Goal: Information Seeking & Learning: Learn about a topic

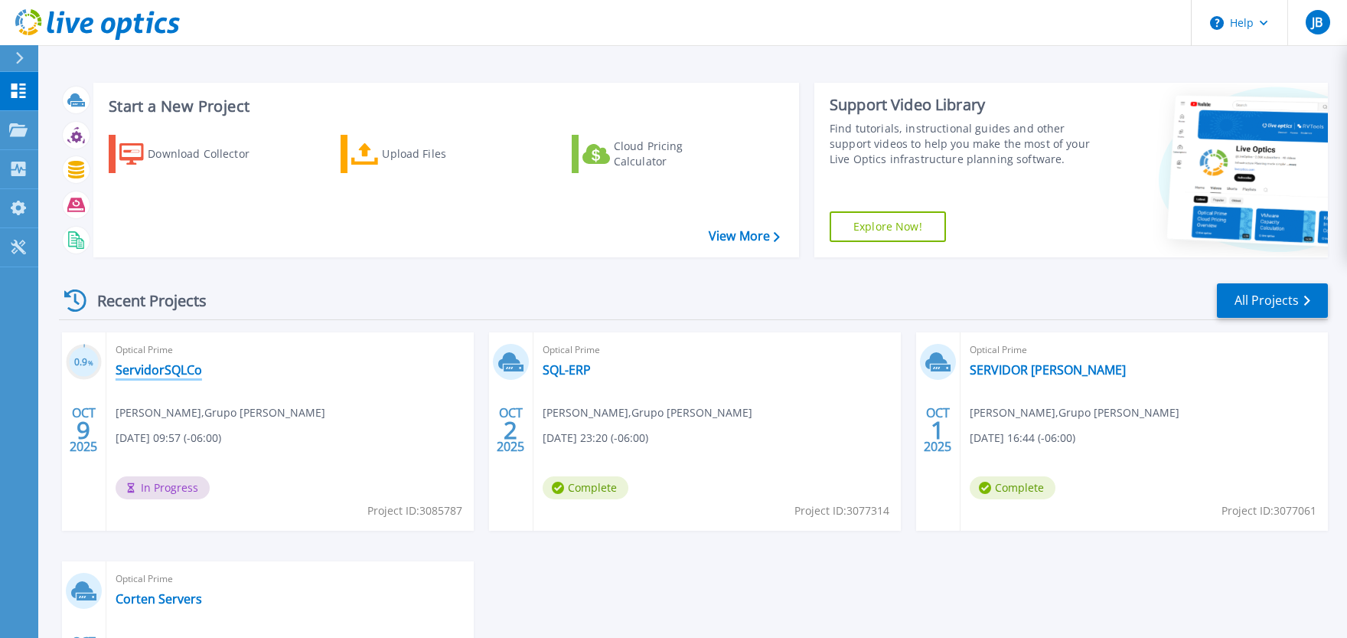
click at [146, 368] on link "ServidorSQLCo" at bounding box center [159, 369] width 86 height 15
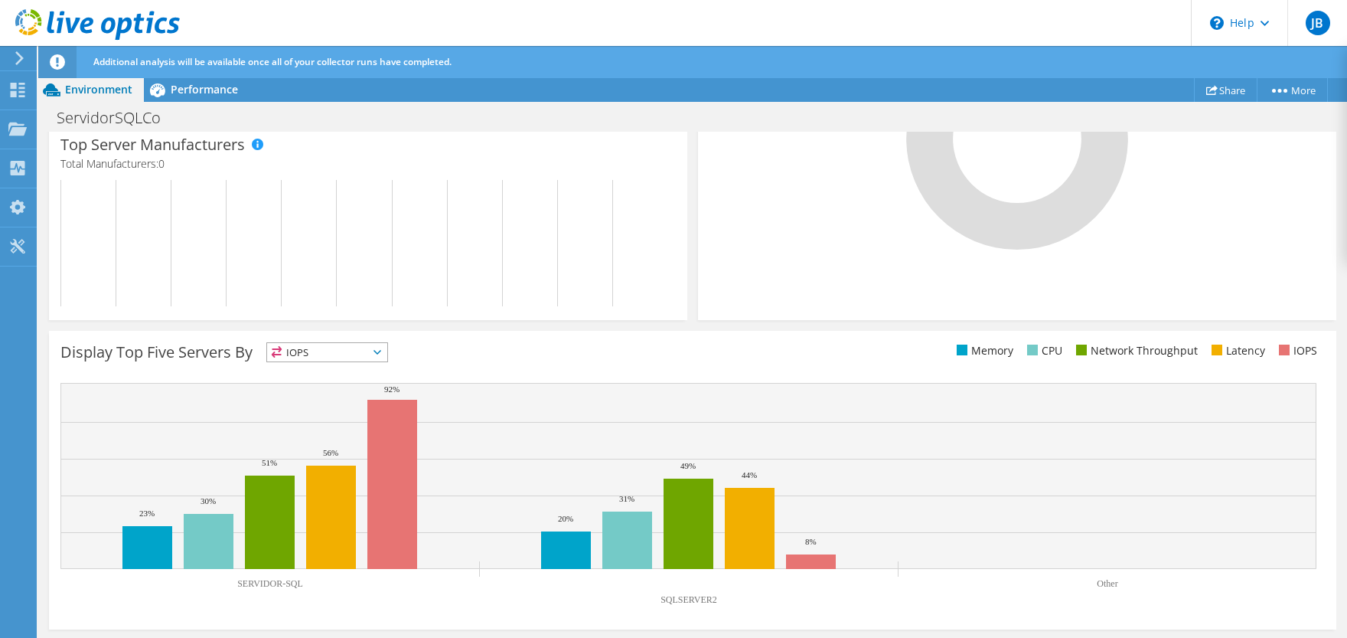
scroll to position [246, 0]
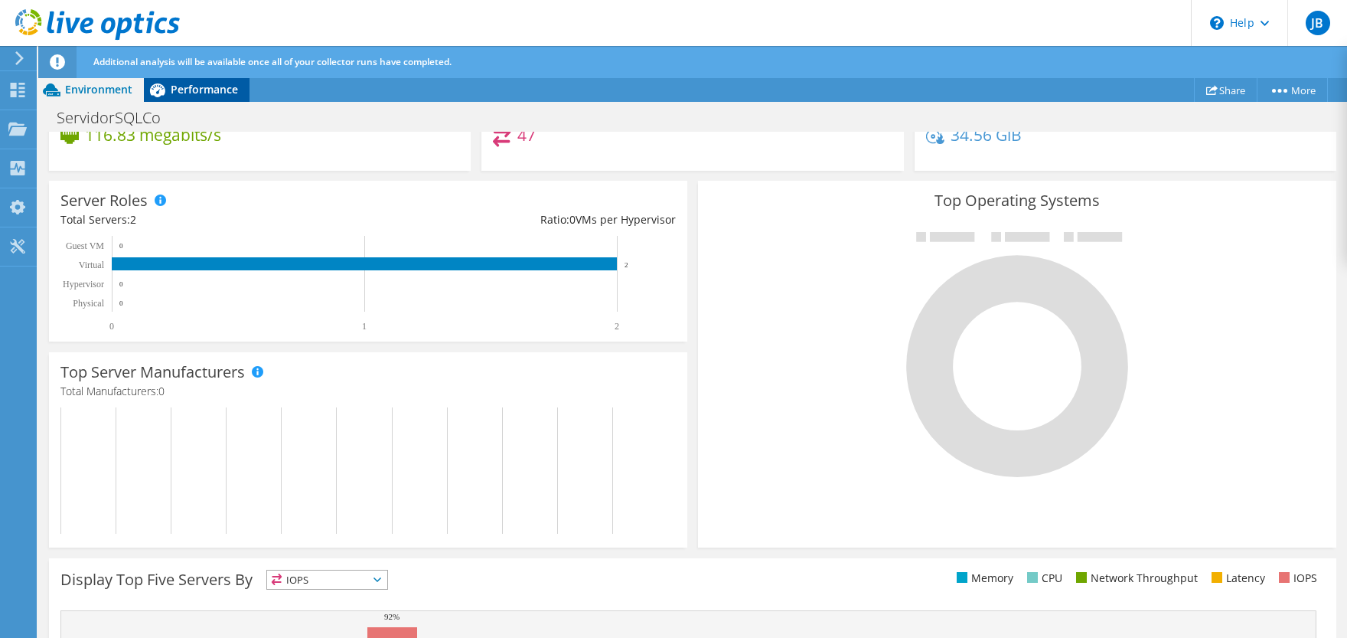
click at [204, 96] on span "Performance" at bounding box center [204, 89] width 67 height 15
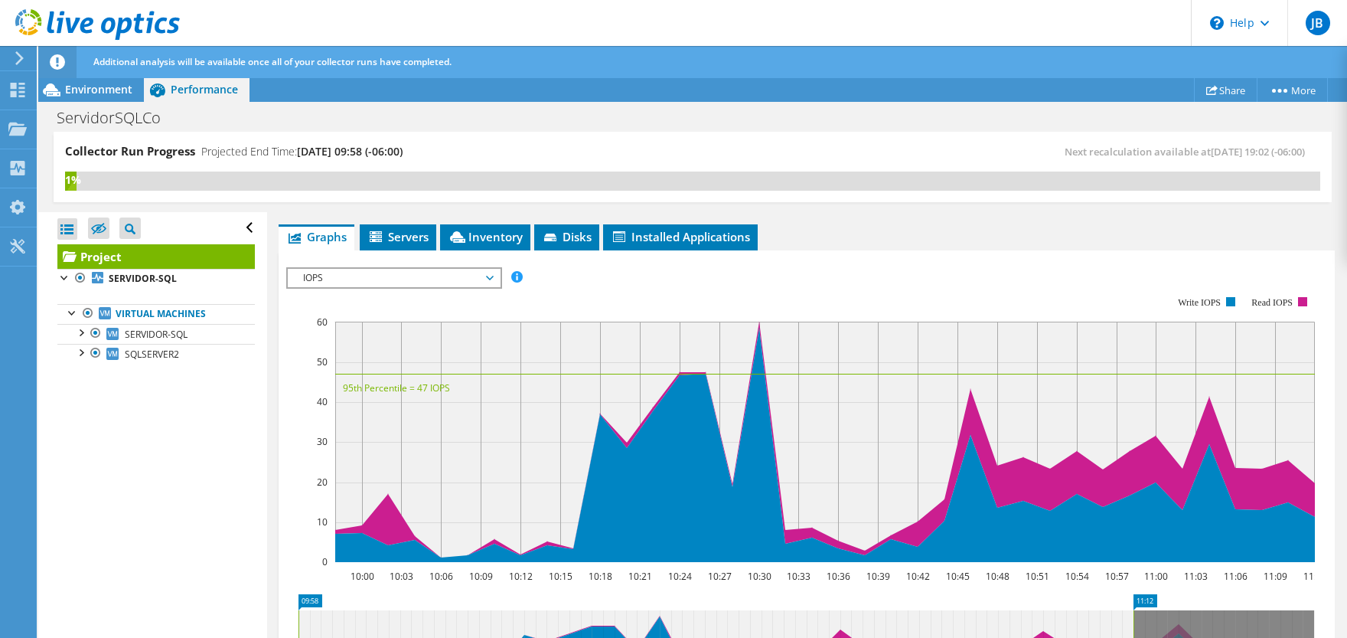
scroll to position [76, 0]
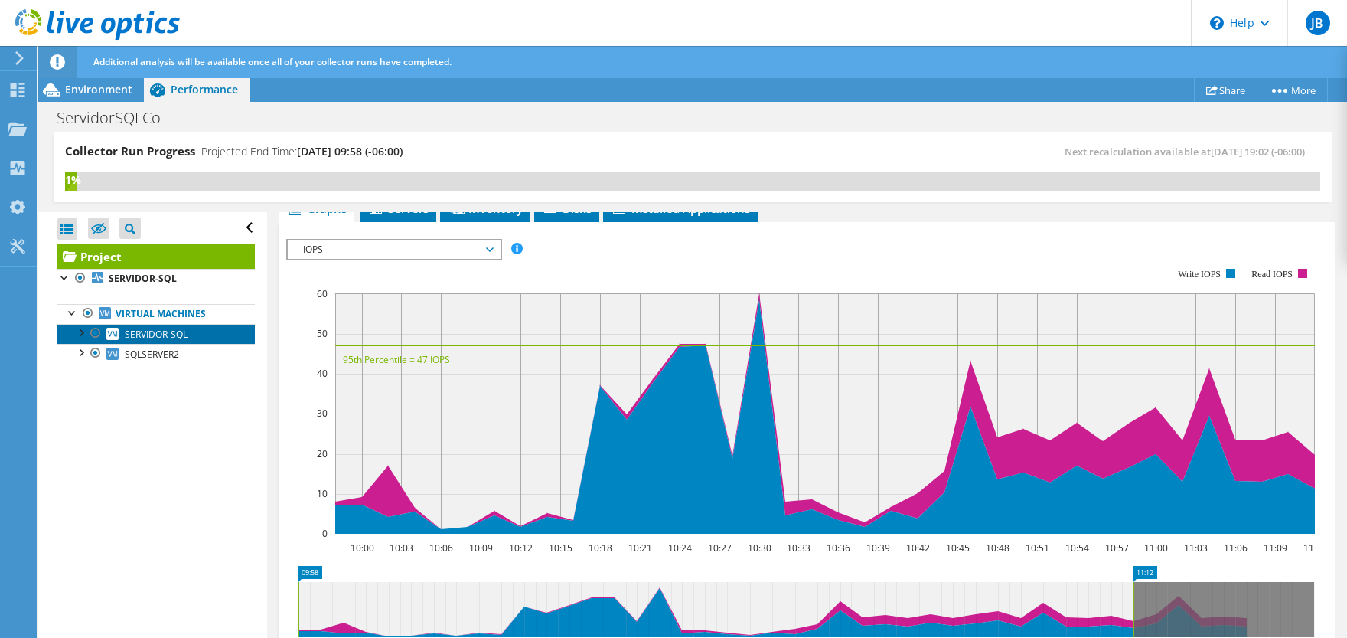
click at [152, 334] on span "SERVIDOR-SQL" at bounding box center [156, 334] width 63 height 13
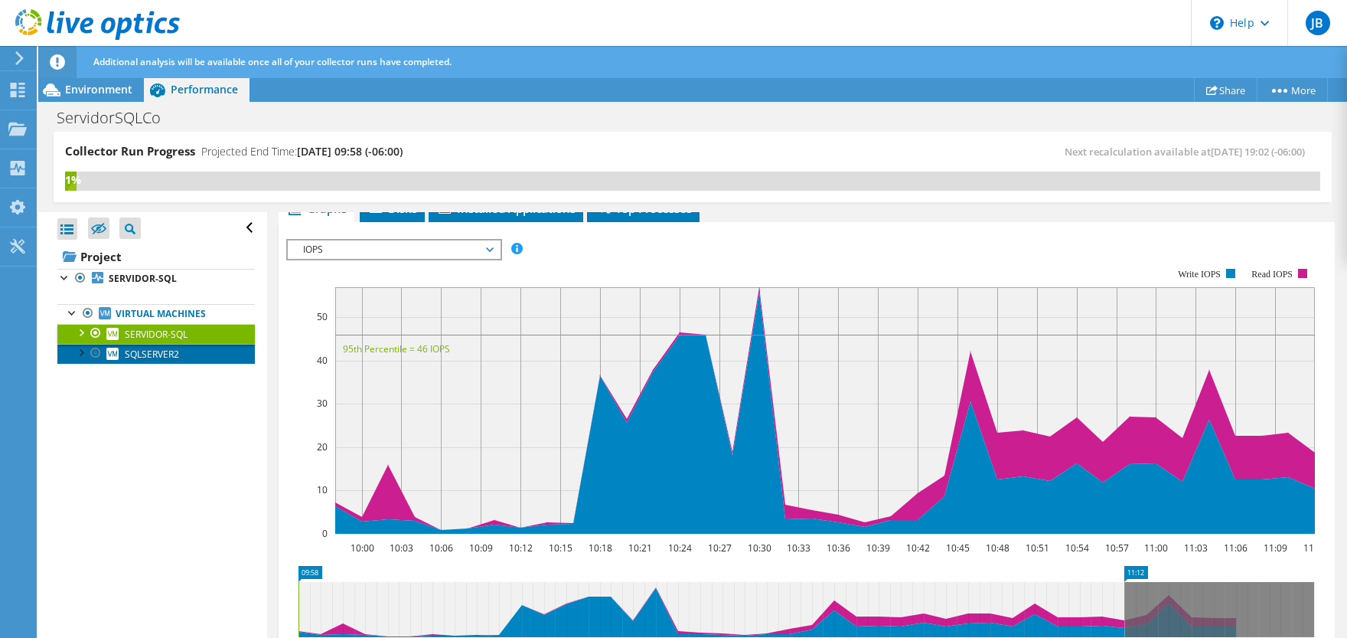
click at [153, 354] on span "SQLSERVER2" at bounding box center [152, 353] width 54 height 13
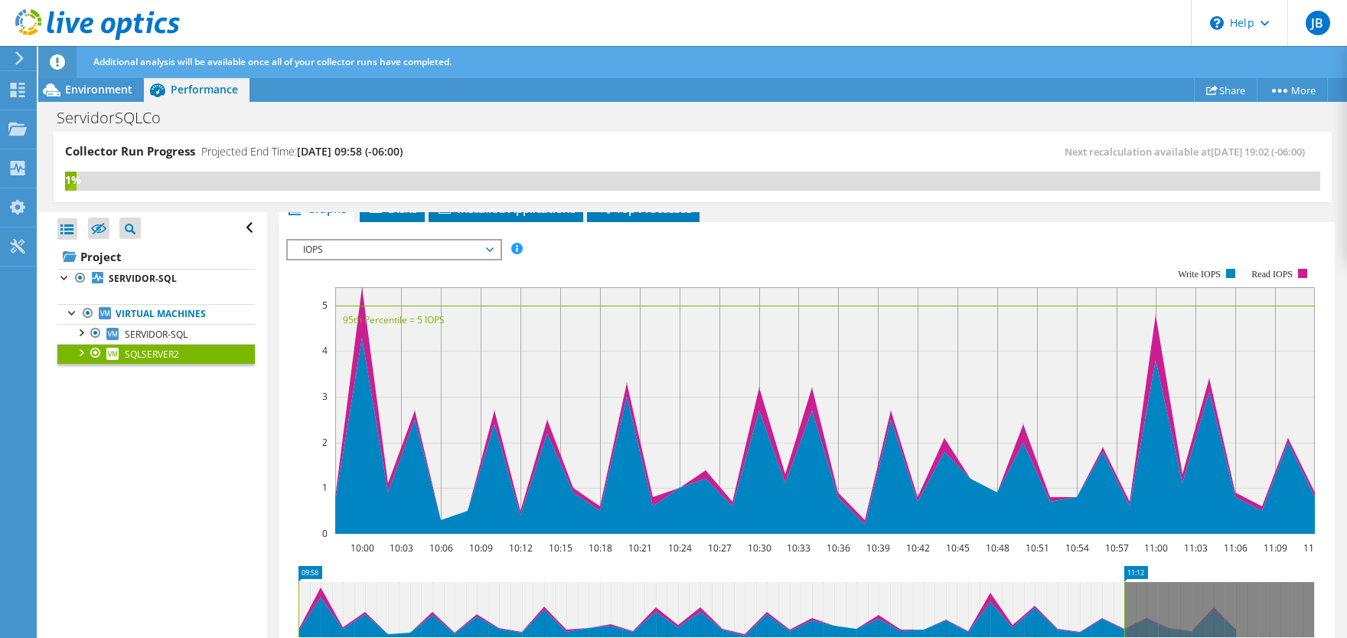
click at [476, 246] on span "IOPS" at bounding box center [393, 249] width 197 height 18
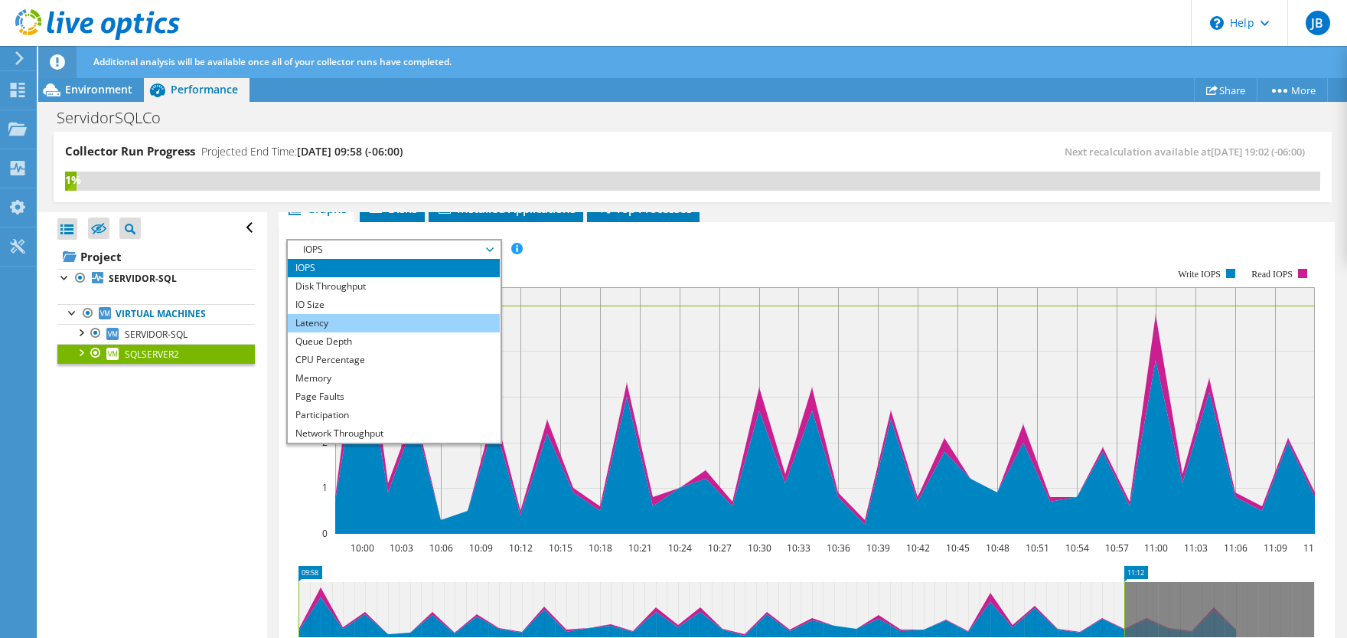
click at [358, 321] on li "Latency" at bounding box center [394, 323] width 212 height 18
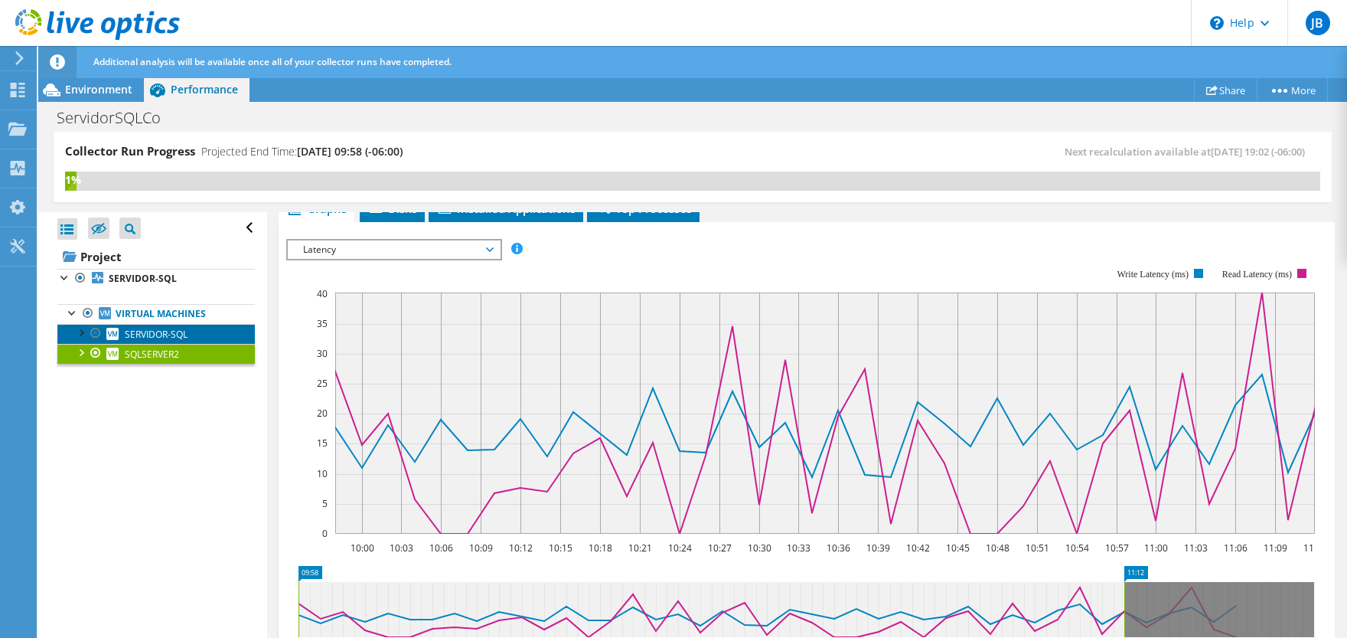
click at [154, 331] on span "SERVIDOR-SQL" at bounding box center [156, 334] width 63 height 13
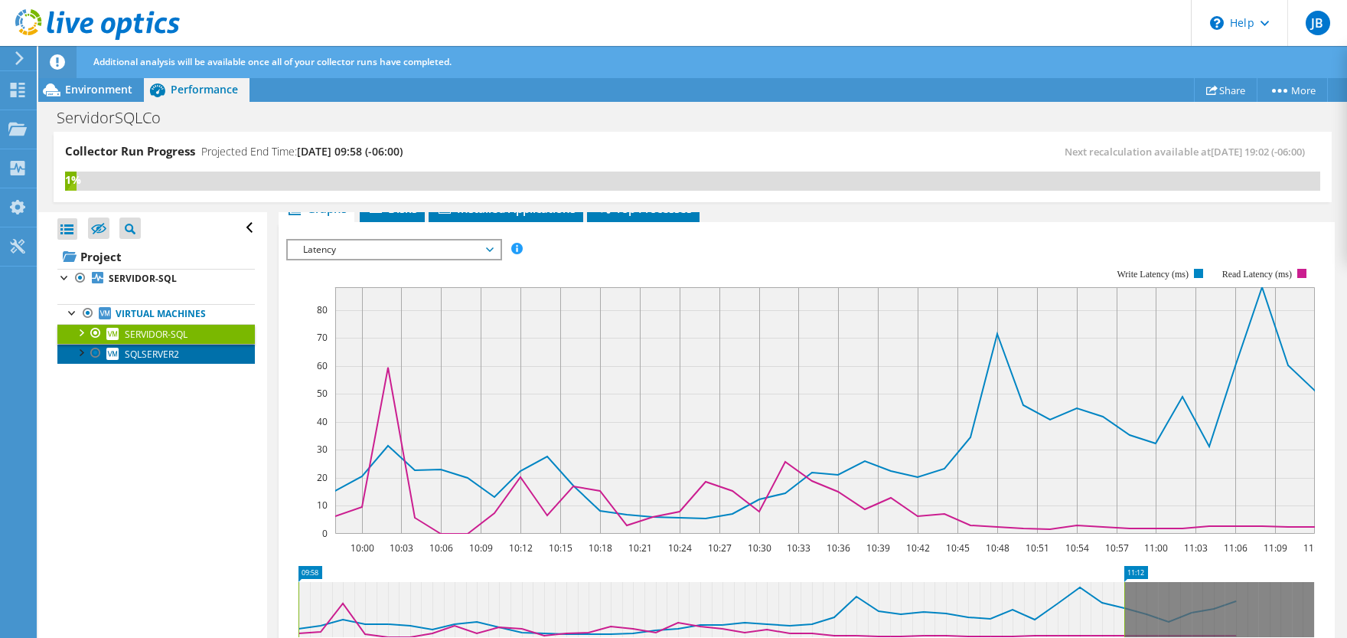
click at [143, 354] on span "SQLSERVER2" at bounding box center [152, 353] width 54 height 13
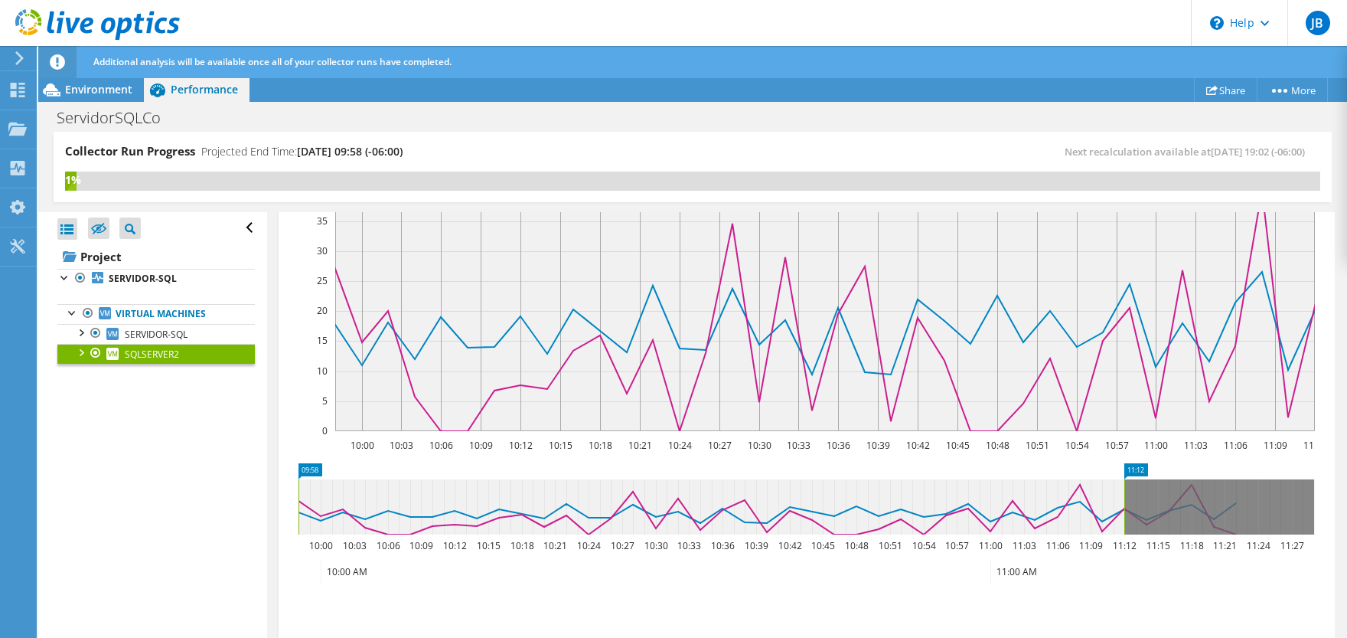
scroll to position [150, 0]
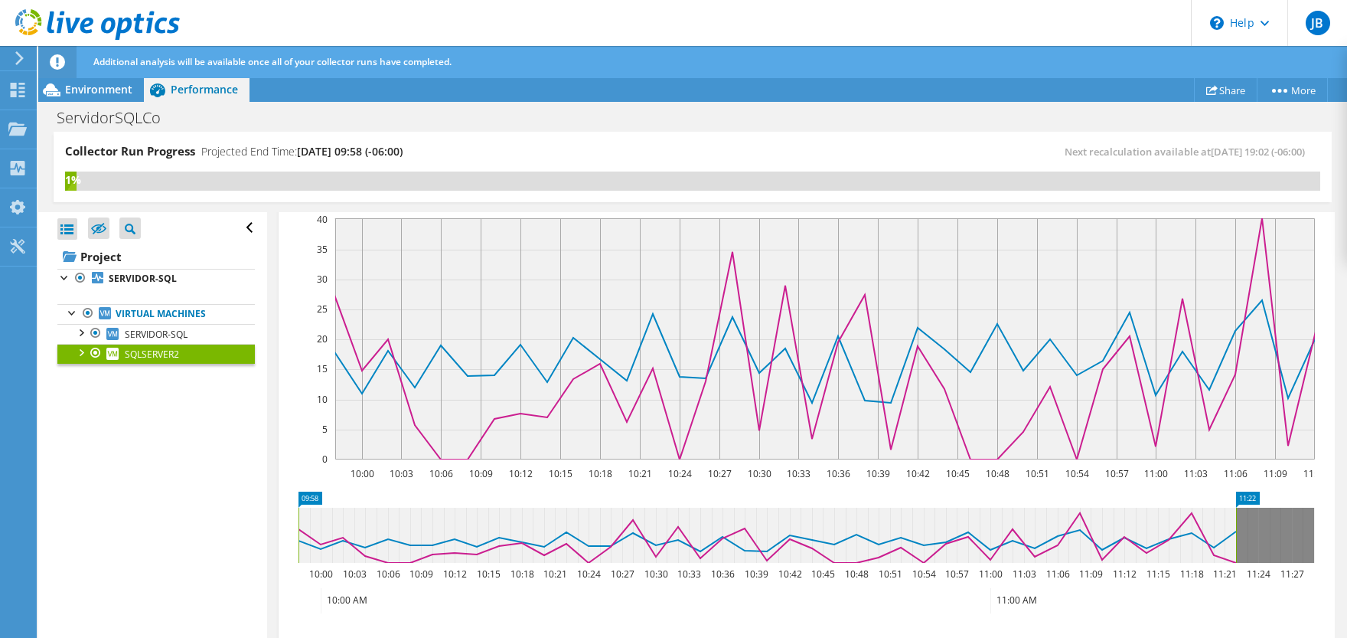
drag, startPoint x: 1123, startPoint y: 532, endPoint x: 1234, endPoint y: 533, distance: 111.7
click at [1234, 533] on rect at bounding box center [1236, 534] width 6 height 55
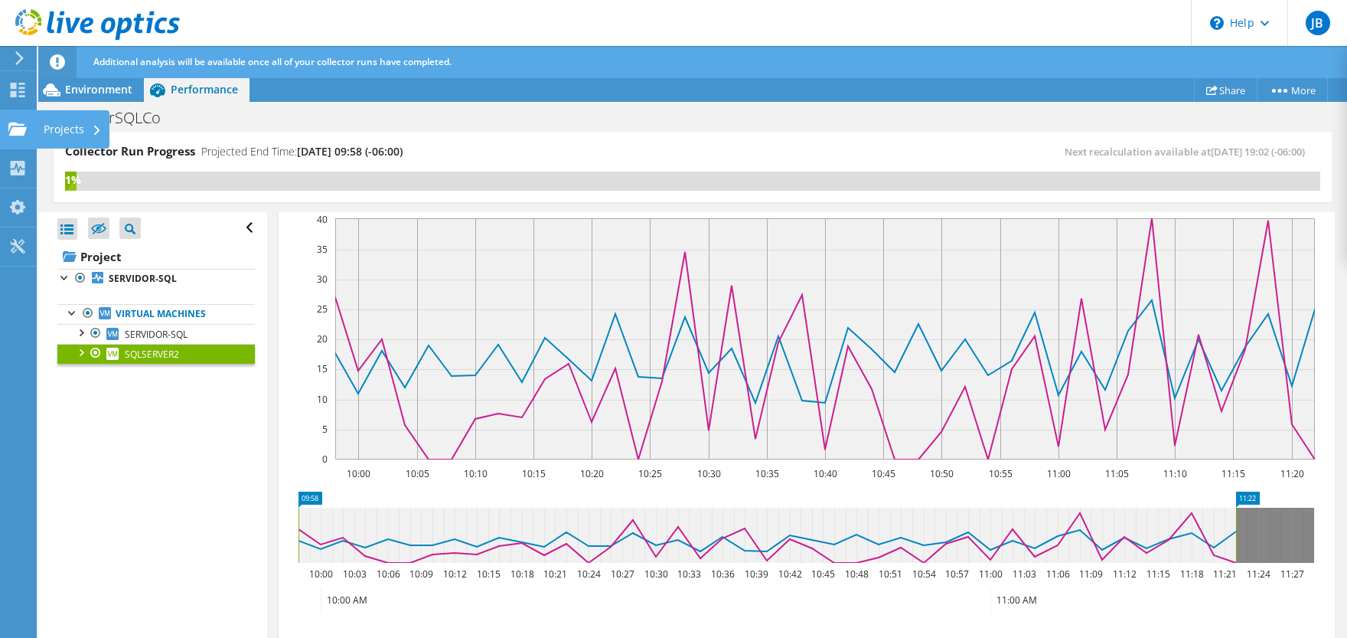
click at [95, 126] on div "Projects" at bounding box center [72, 129] width 73 height 38
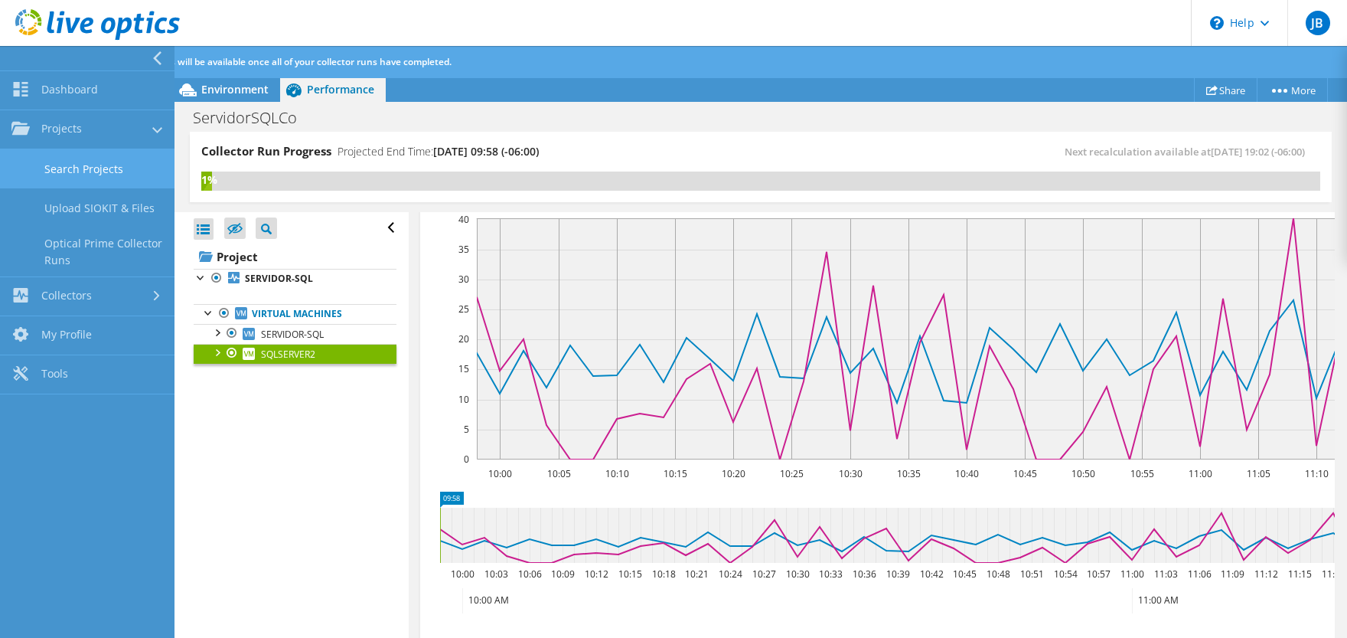
click at [77, 169] on link "Search Projects" at bounding box center [87, 168] width 174 height 39
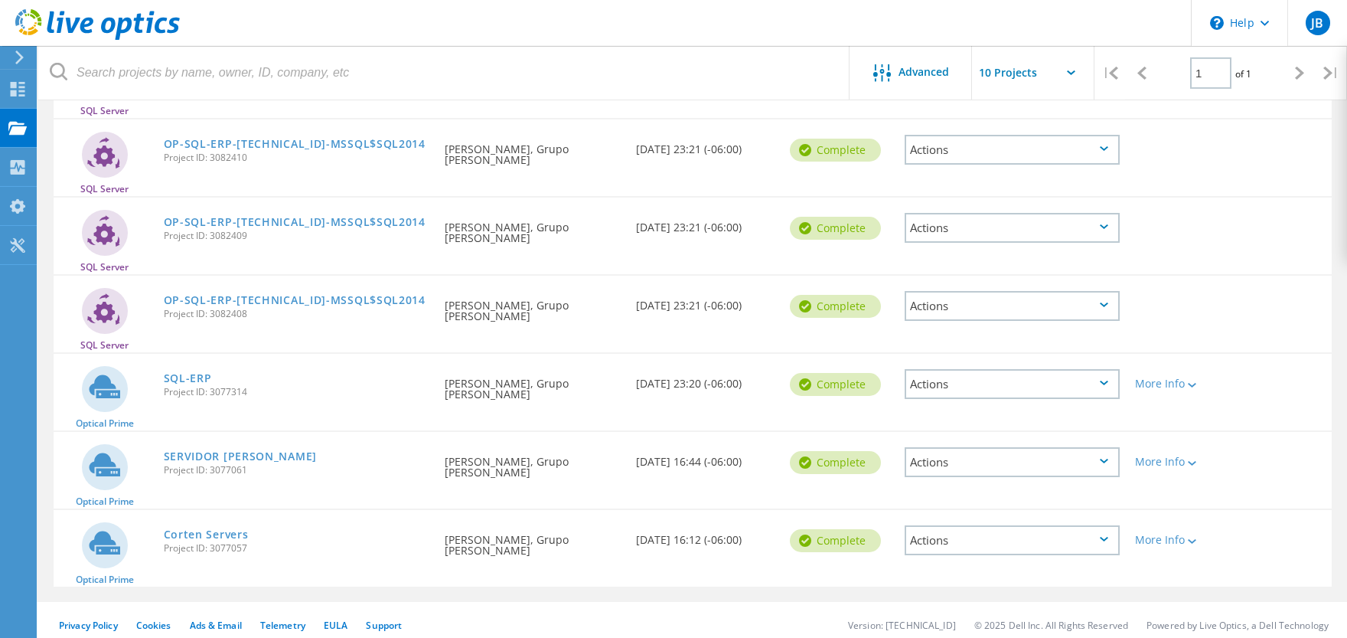
scroll to position [360, 0]
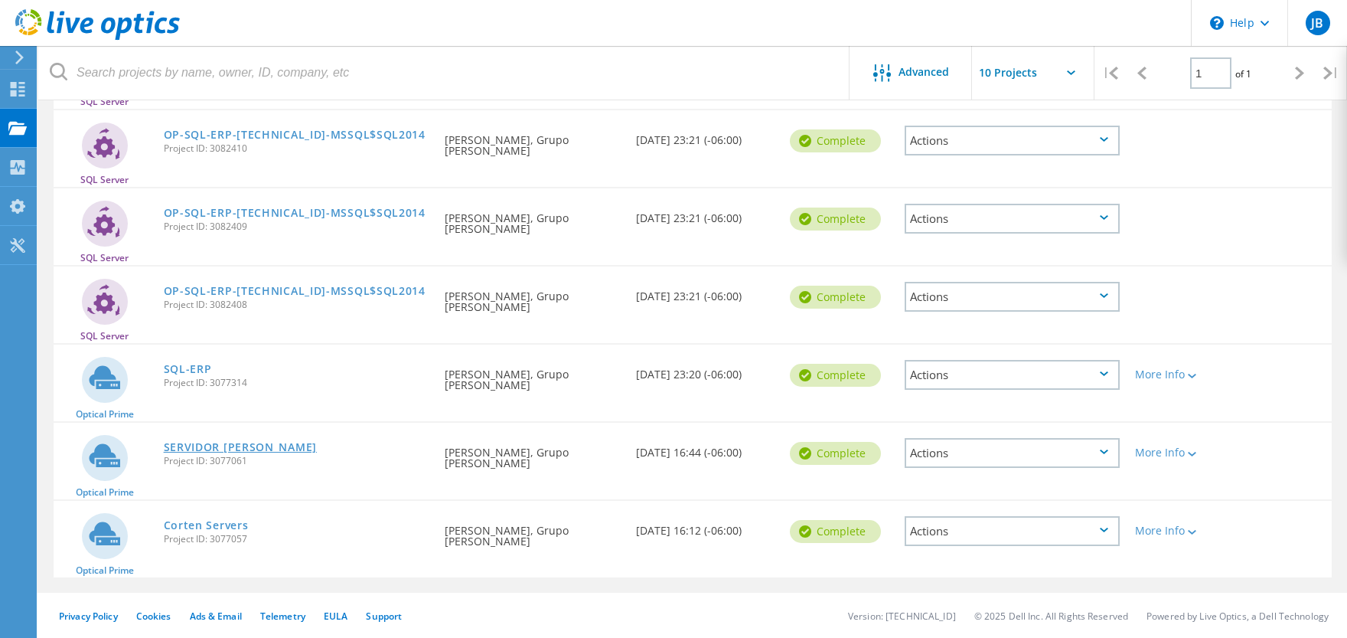
click at [213, 443] on link "SERVIDOR [PERSON_NAME]" at bounding box center [240, 447] width 153 height 11
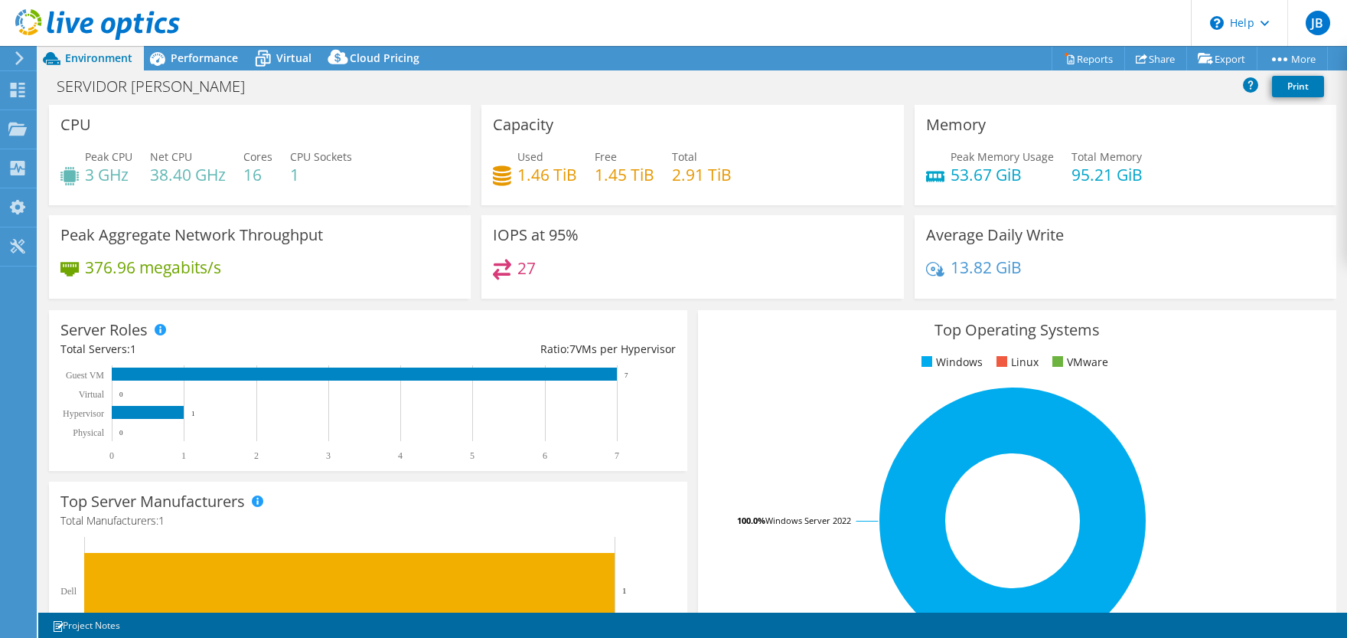
select select "USD"
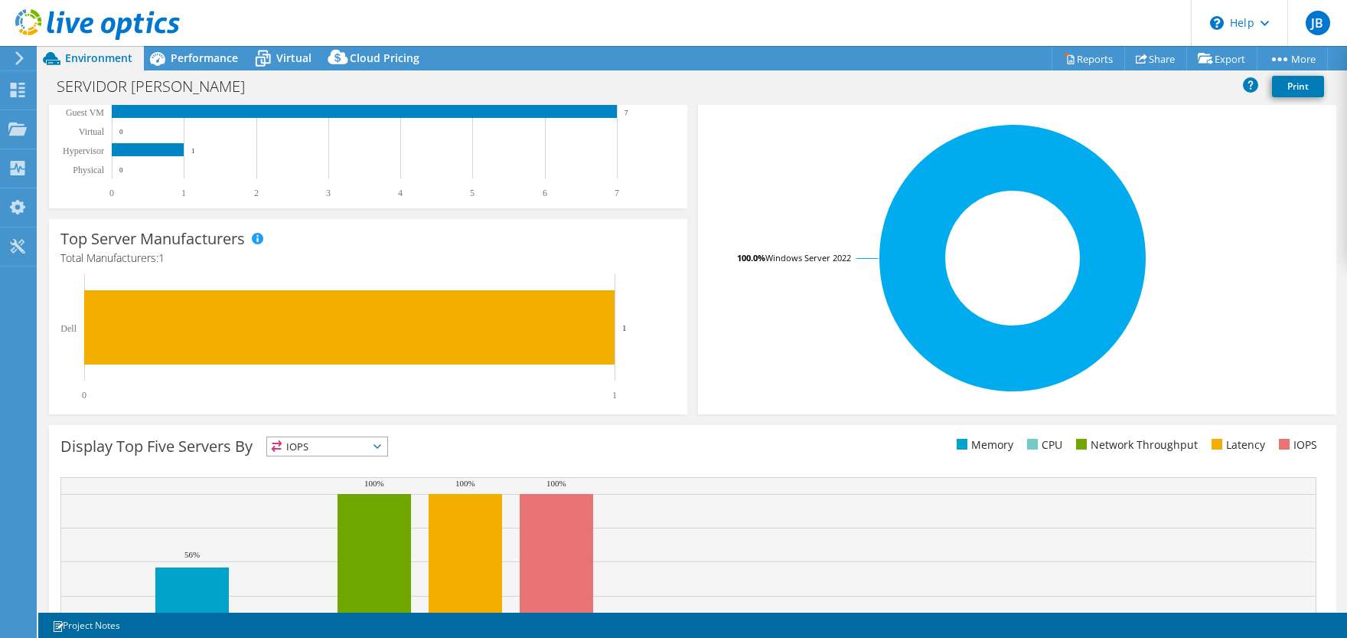
scroll to position [156, 0]
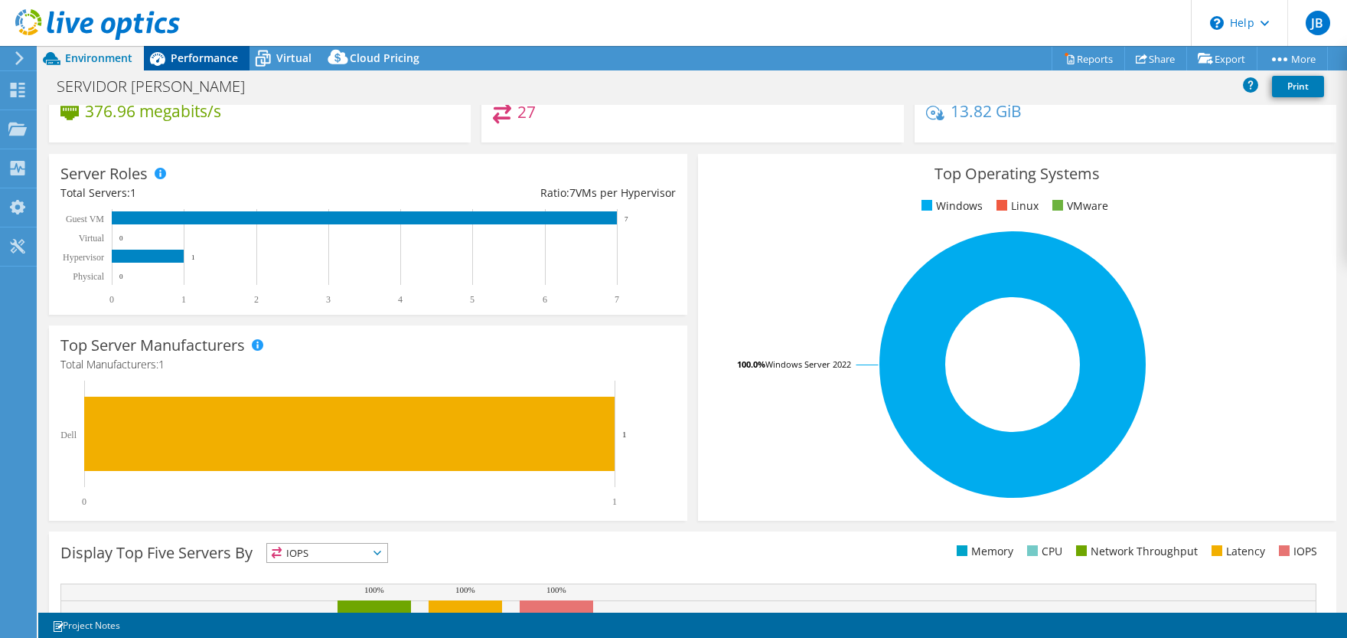
click at [183, 62] on span "Performance" at bounding box center [204, 58] width 67 height 15
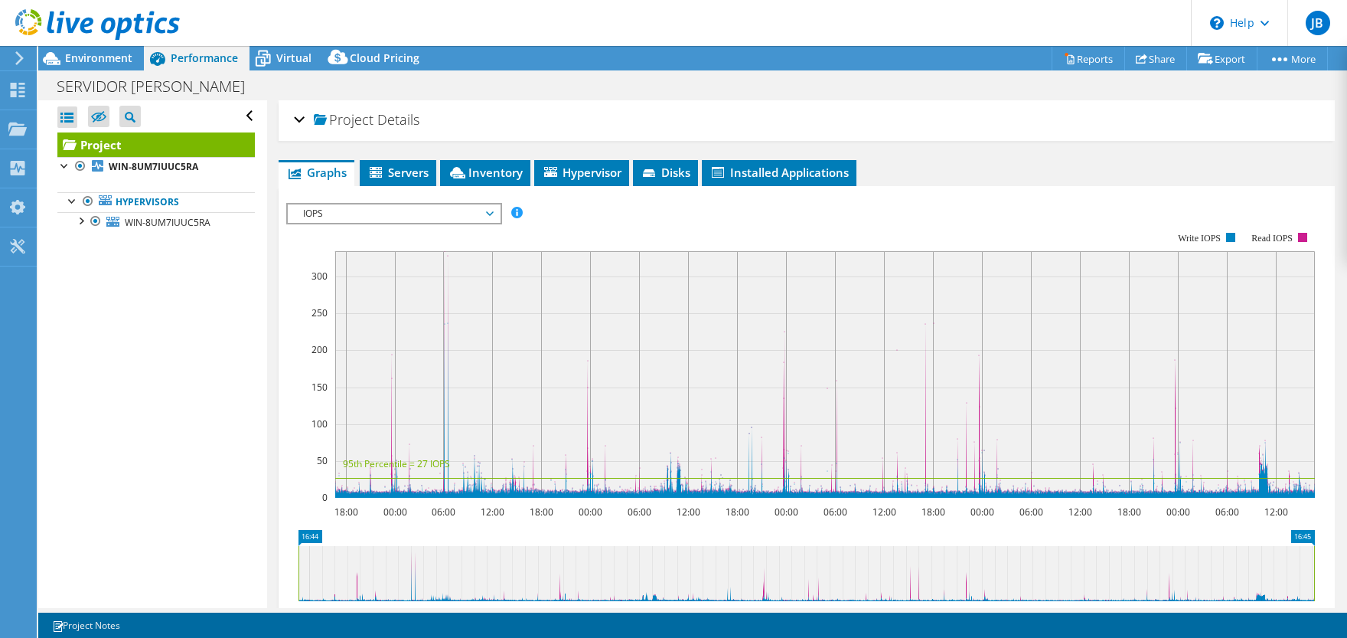
scroll to position [0, 0]
click at [84, 226] on div at bounding box center [80, 219] width 15 height 15
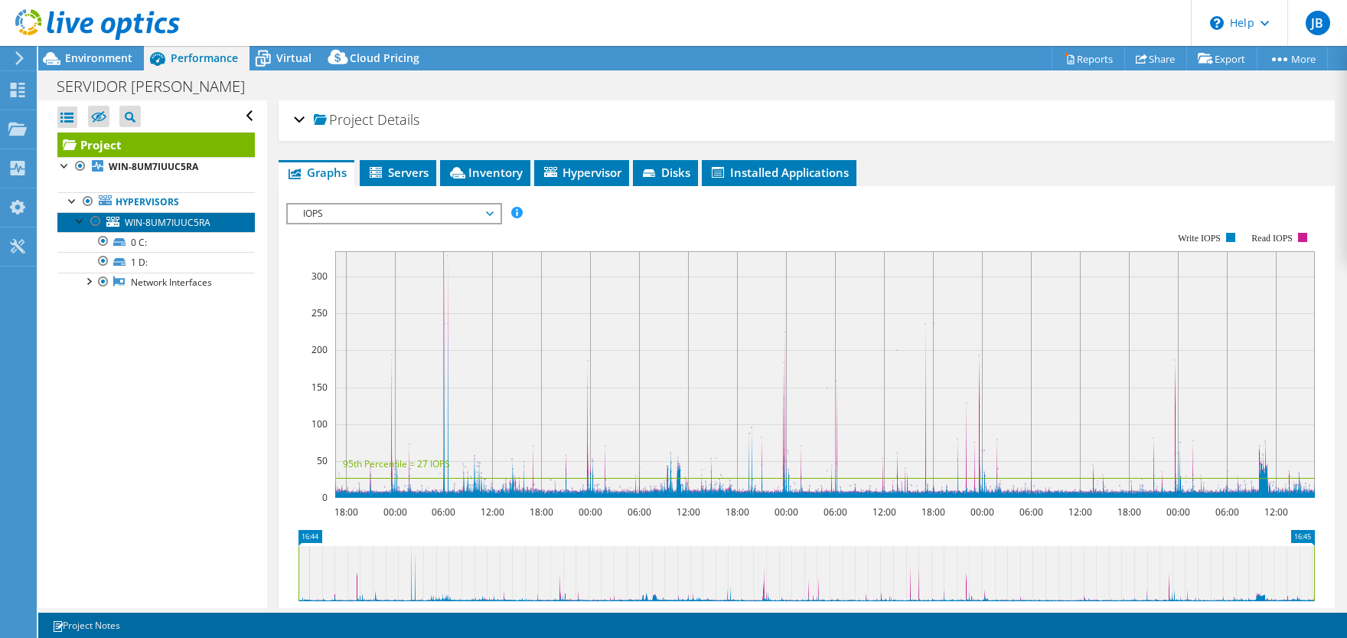
click at [82, 229] on link "WIN-8UM7IUUC5RA" at bounding box center [155, 222] width 197 height 20
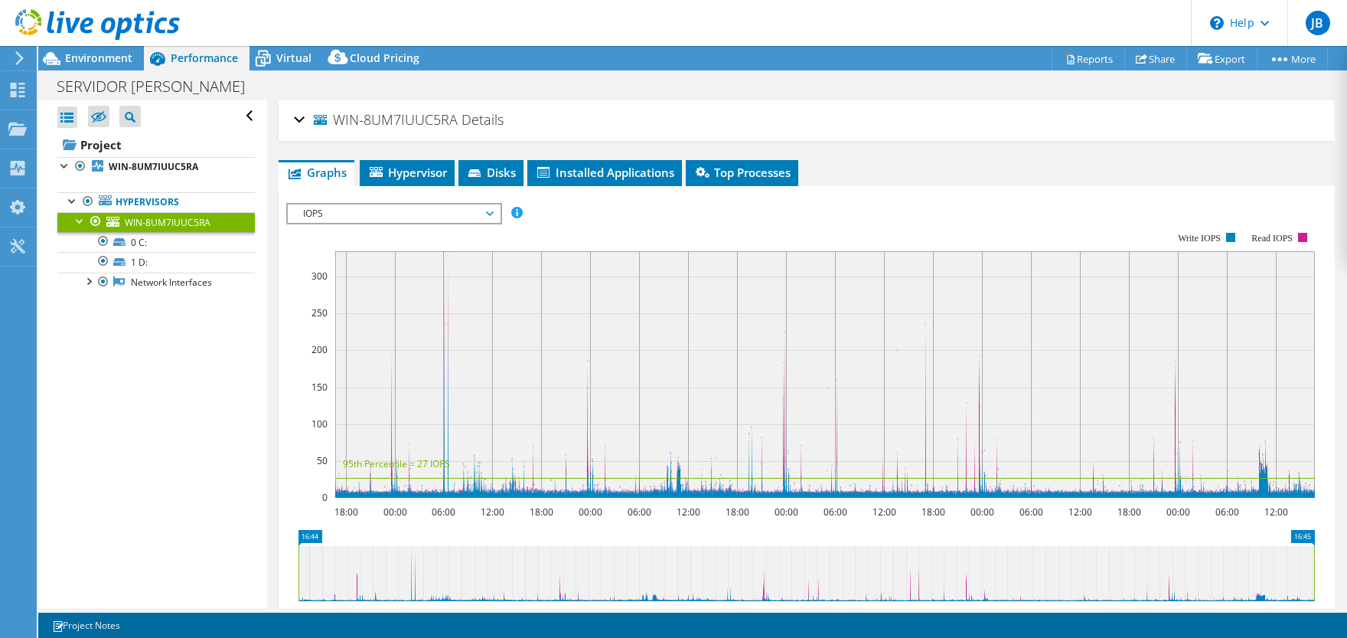
click at [426, 217] on span "IOPS" at bounding box center [393, 213] width 197 height 18
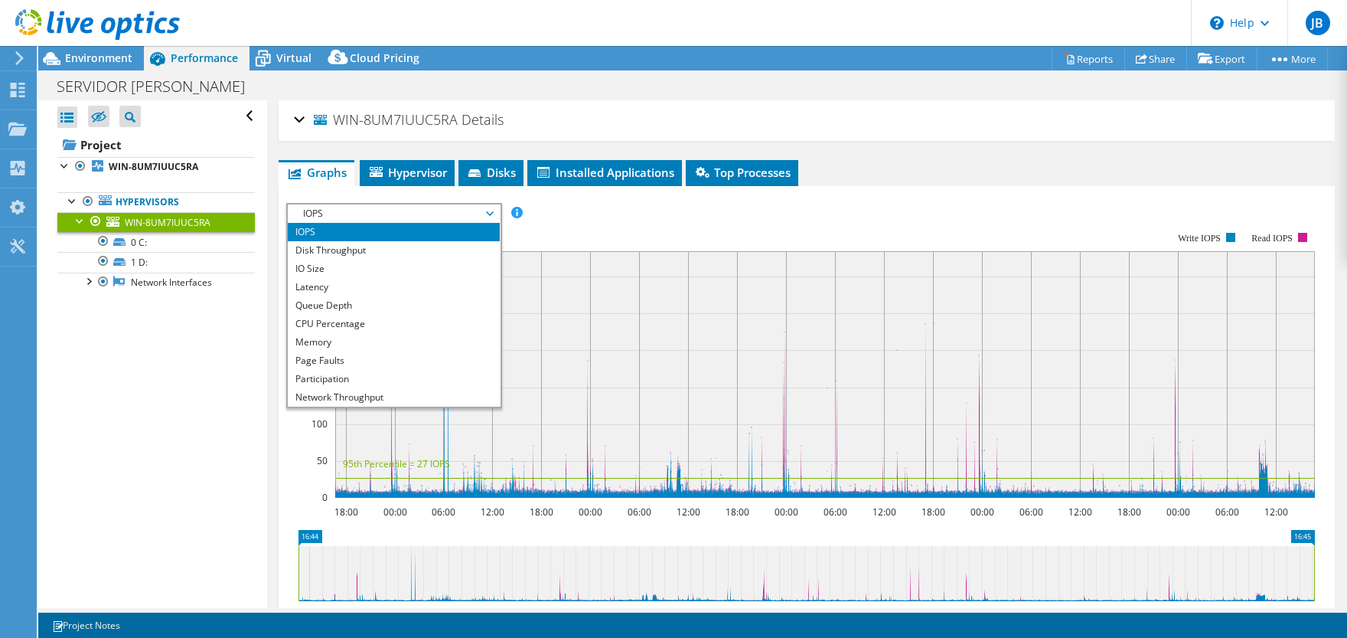
click at [613, 223] on rect at bounding box center [800, 365] width 1029 height 306
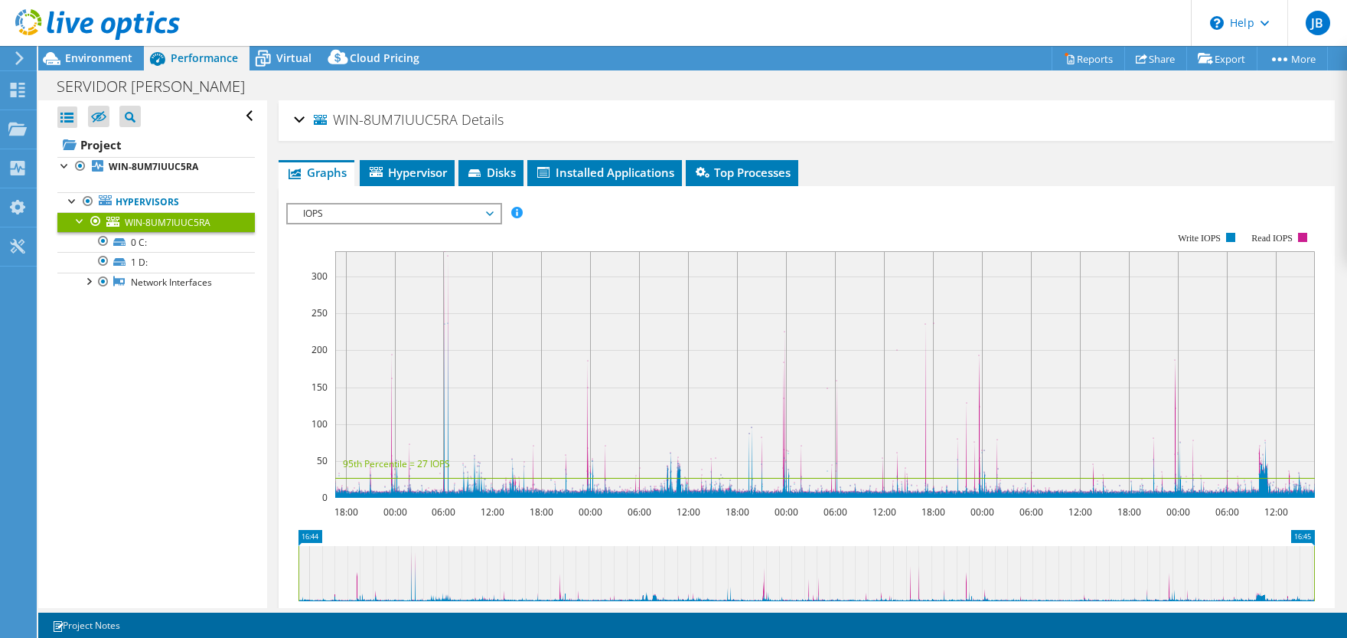
click at [474, 212] on span "IOPS" at bounding box center [393, 213] width 197 height 18
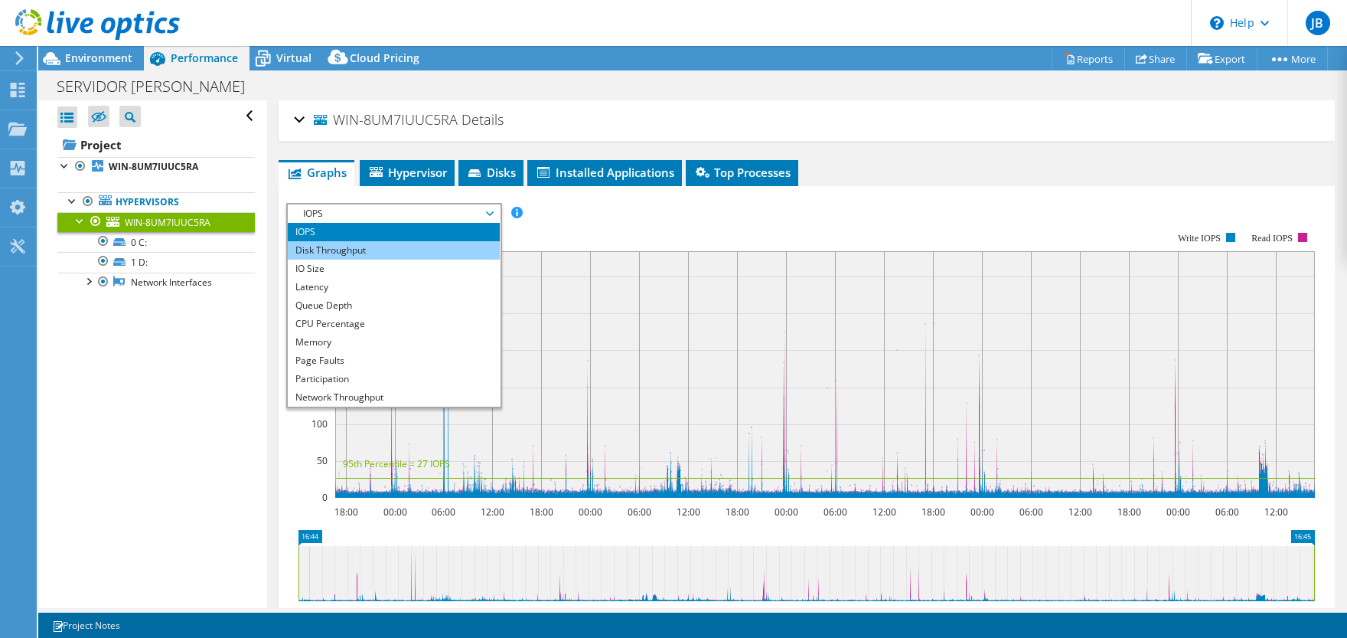
click at [386, 252] on li "Disk Throughput" at bounding box center [394, 250] width 212 height 18
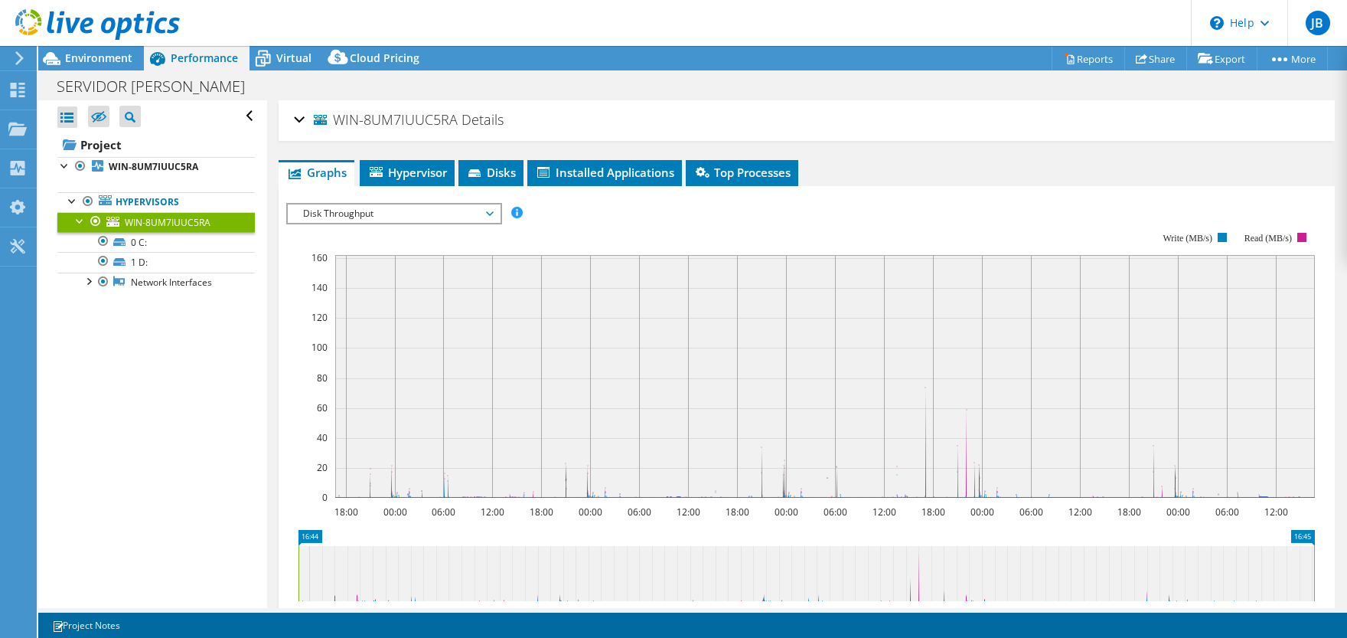
click at [459, 213] on span "Disk Throughput" at bounding box center [393, 213] width 197 height 18
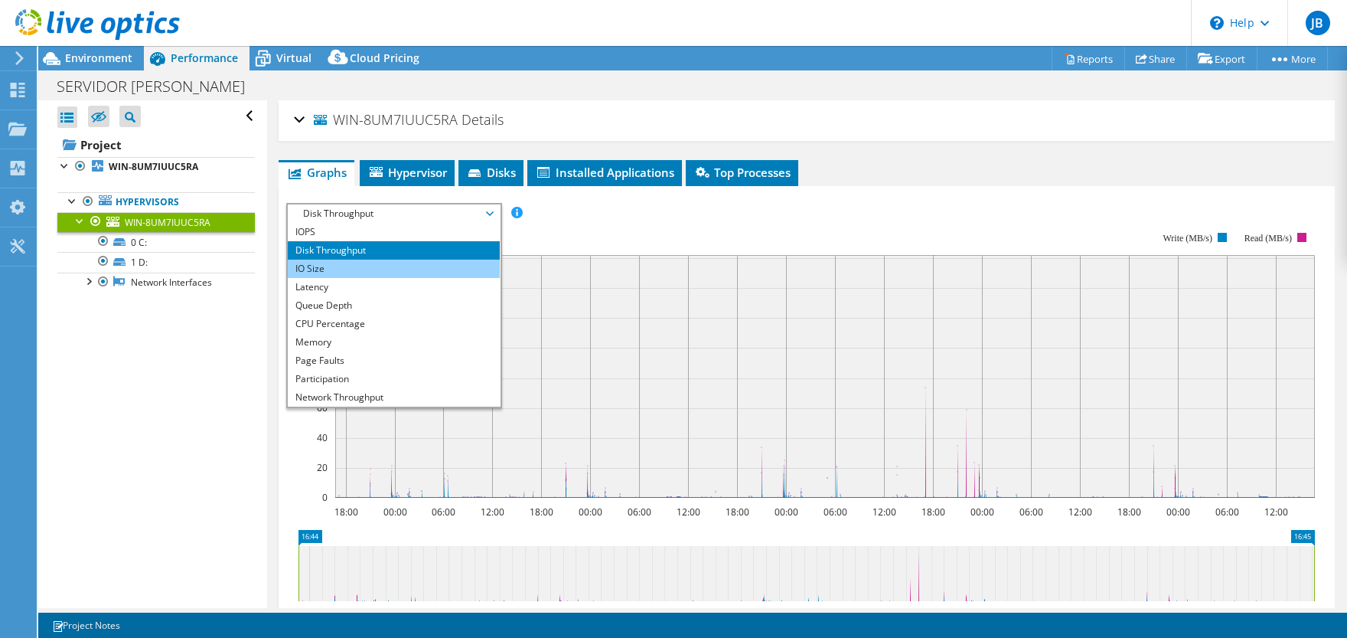
click at [425, 266] on li "IO Size" at bounding box center [394, 268] width 212 height 18
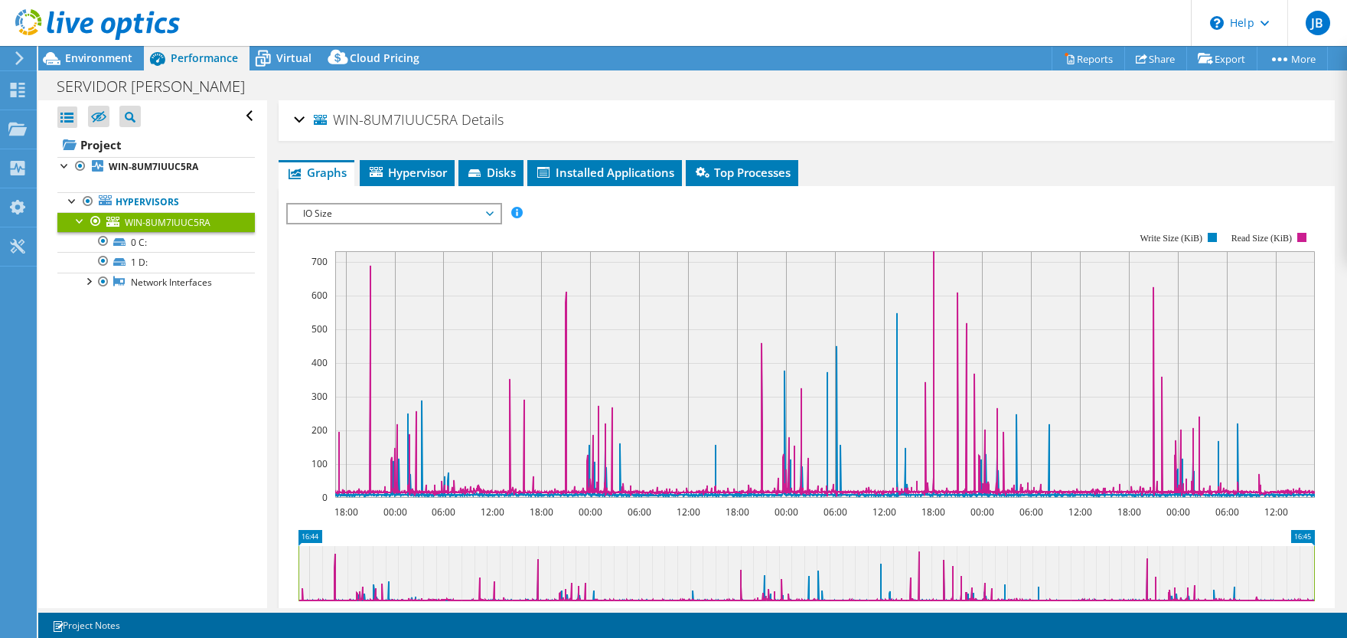
click at [460, 214] on span "IO Size" at bounding box center [393, 213] width 197 height 18
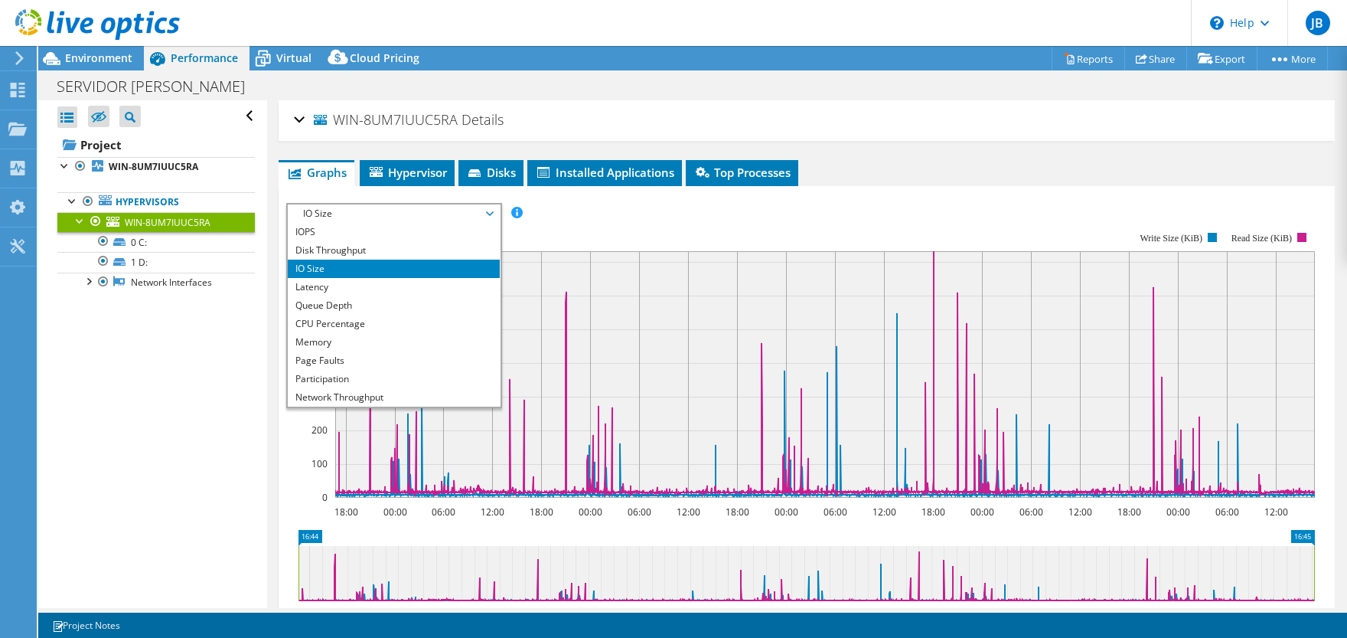
click at [460, 214] on span "IO Size" at bounding box center [393, 213] width 197 height 18
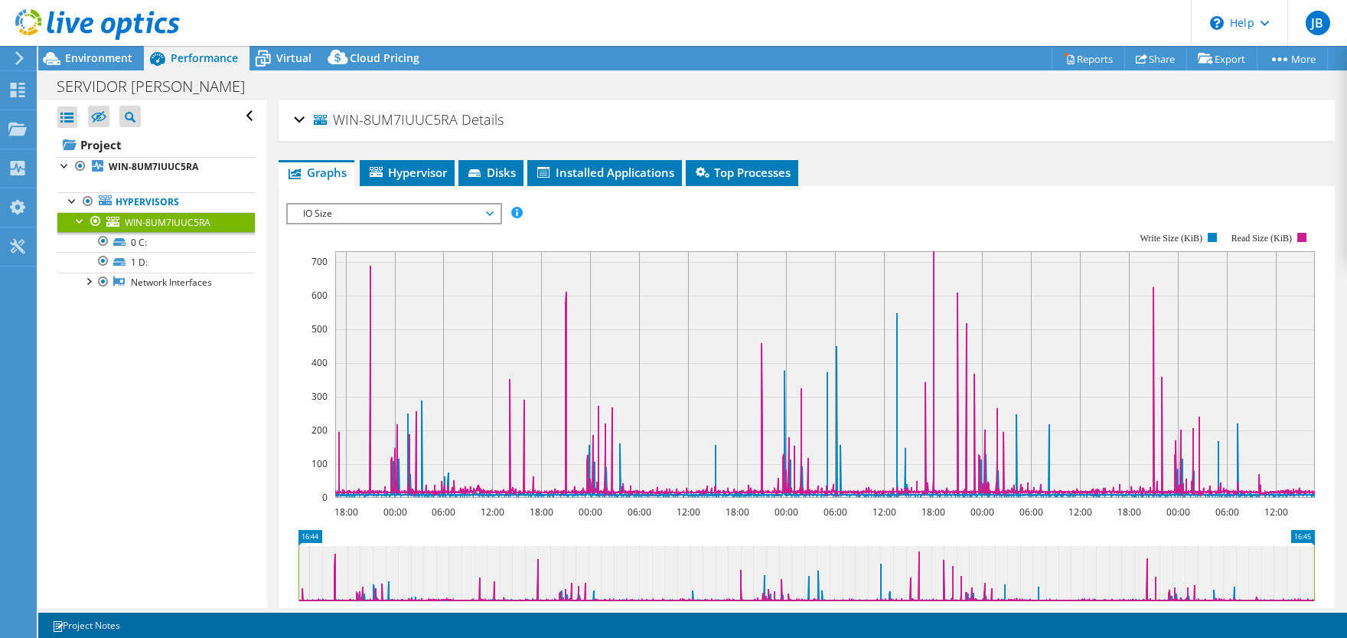
click at [489, 212] on span "IO Size" at bounding box center [393, 213] width 197 height 18
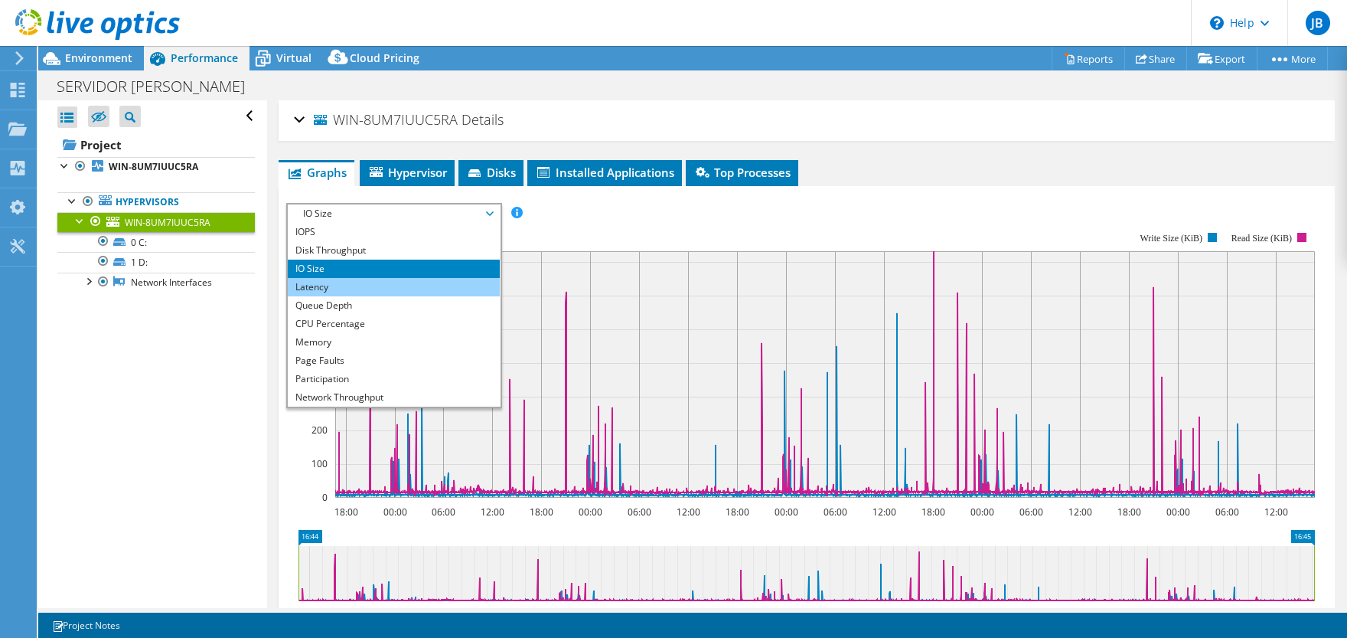
click at [391, 284] on li "Latency" at bounding box center [394, 287] width 212 height 18
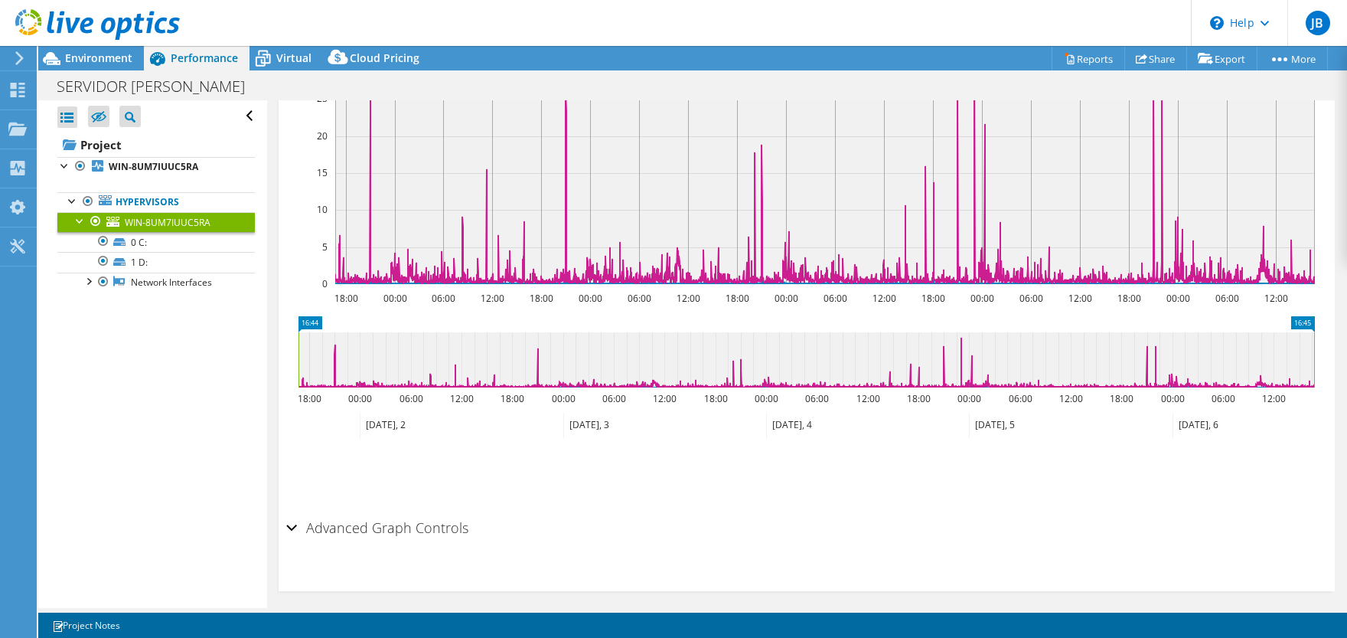
scroll to position [220, 0]
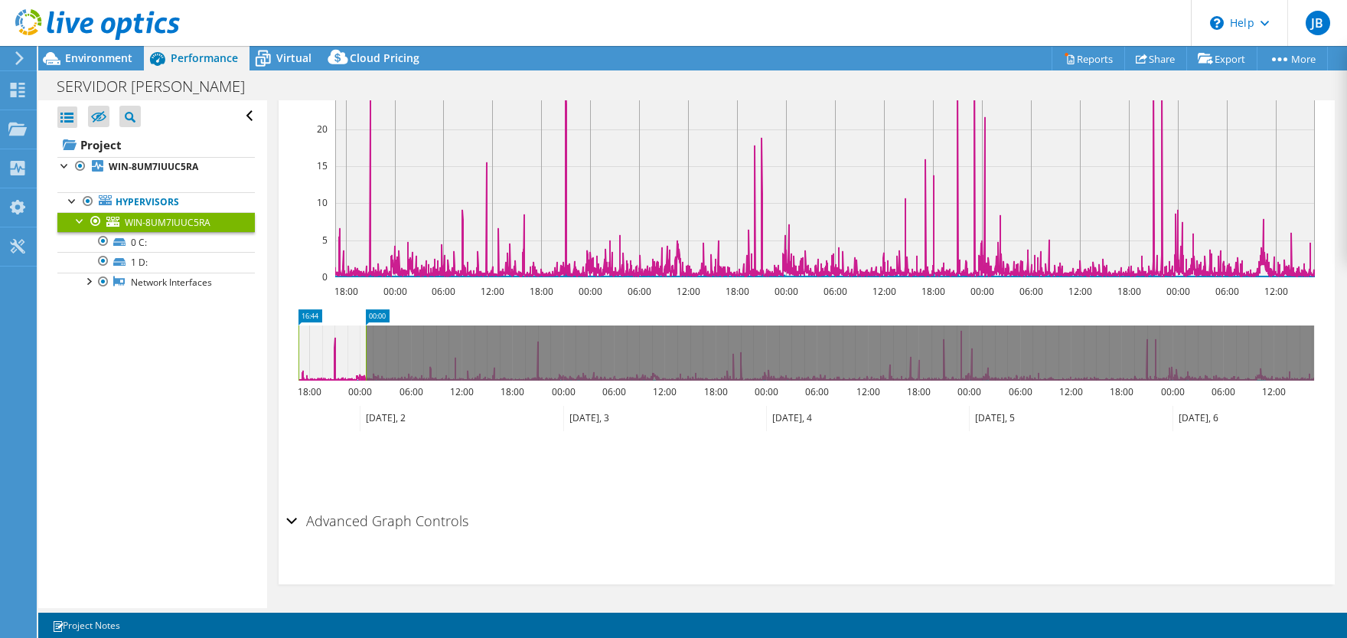
drag, startPoint x: 1316, startPoint y: 340, endPoint x: 367, endPoint y: 367, distance: 949.4
click at [367, 367] on rect at bounding box center [366, 352] width 6 height 55
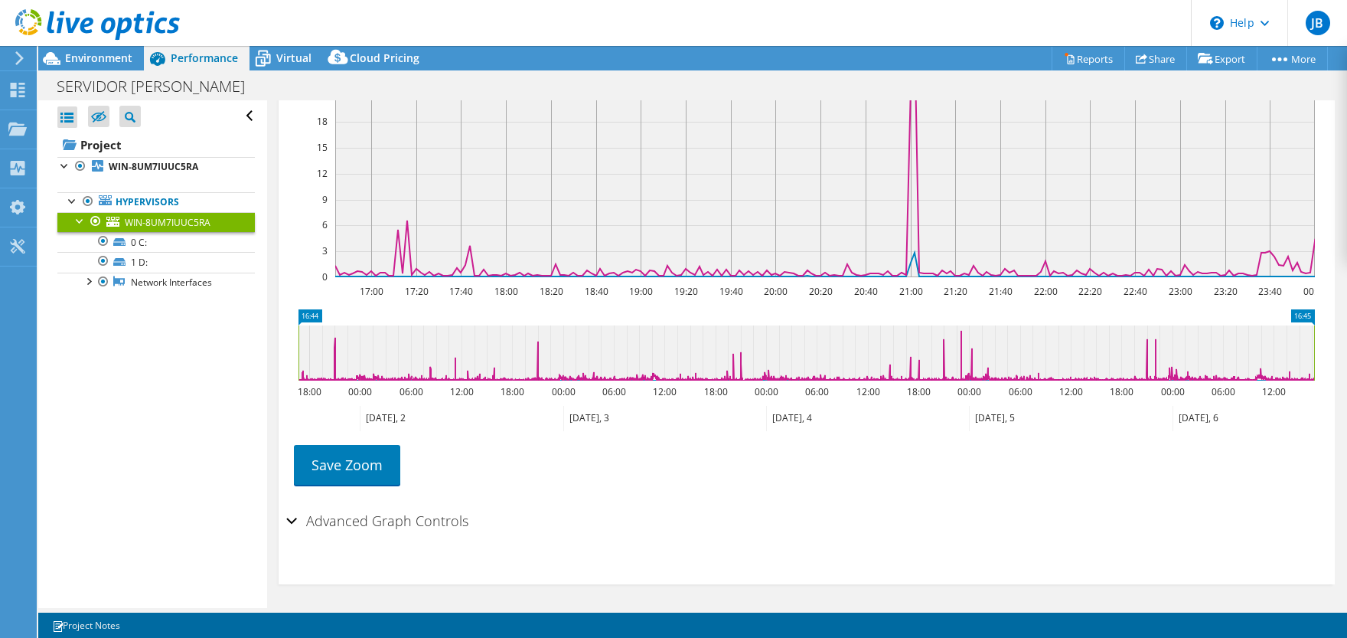
drag, startPoint x: 360, startPoint y: 347, endPoint x: 1320, endPoint y: 344, distance: 959.7
click at [1320, 344] on icon "16:44 16:45 18:00 00:00 06:00 12:00 18:00 00:00 06:00 12:00 18:00 00:00 06:00 1…" at bounding box center [806, 370] width 1040 height 122
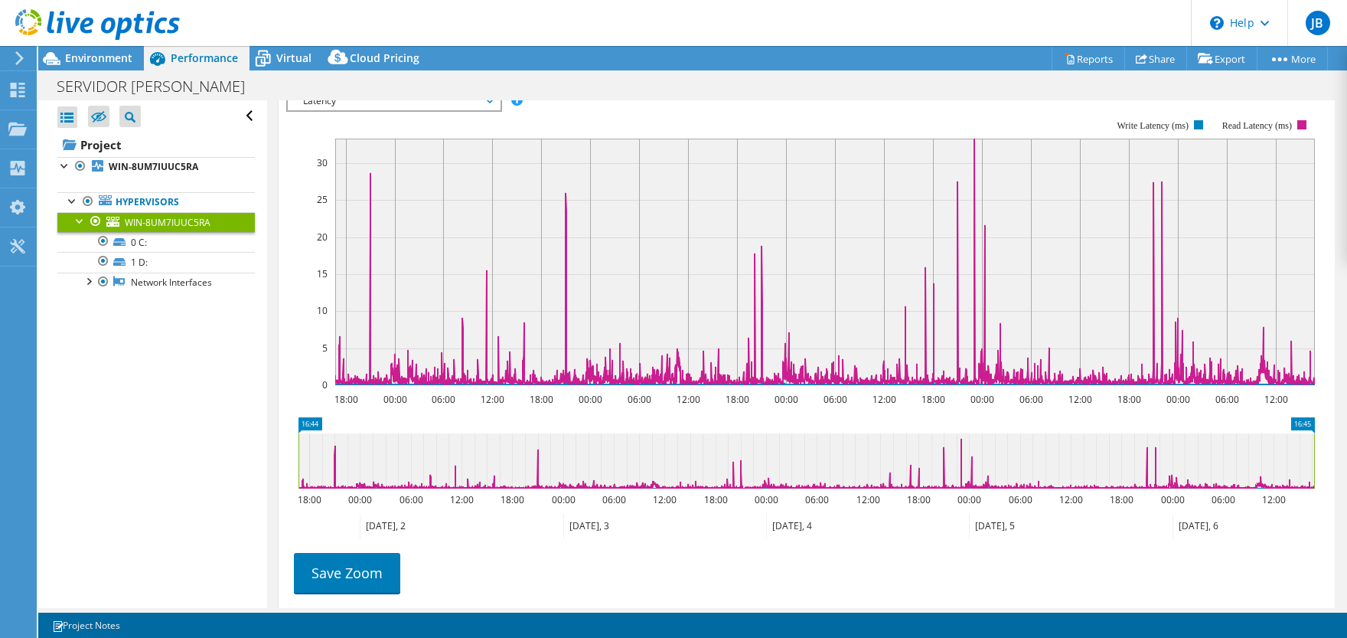
scroll to position [0, 0]
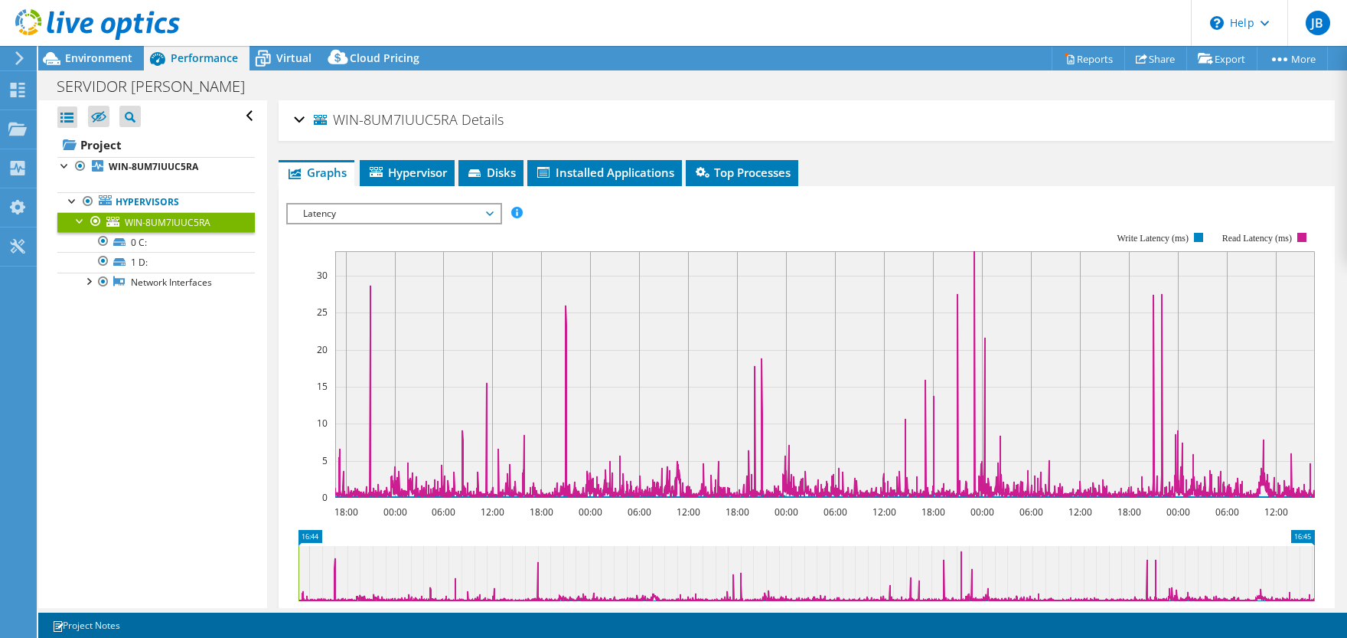
click at [445, 212] on span "Latency" at bounding box center [393, 213] width 197 height 18
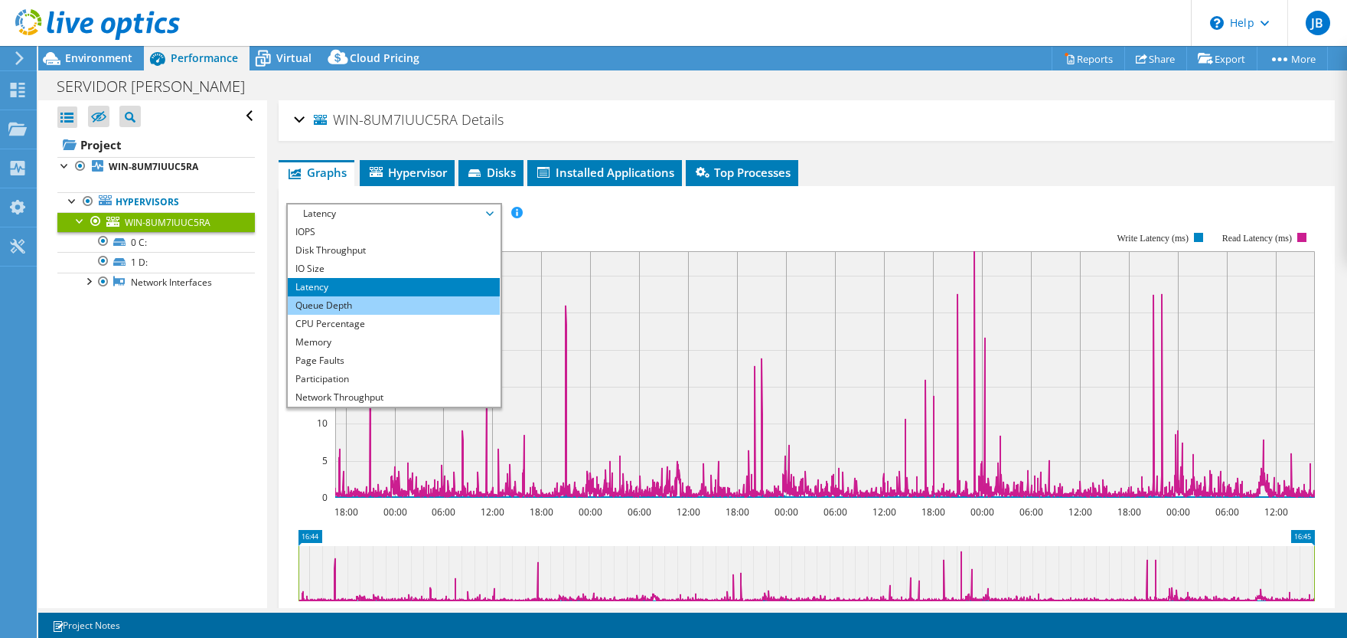
click at [373, 299] on li "Queue Depth" at bounding box center [394, 305] width 212 height 18
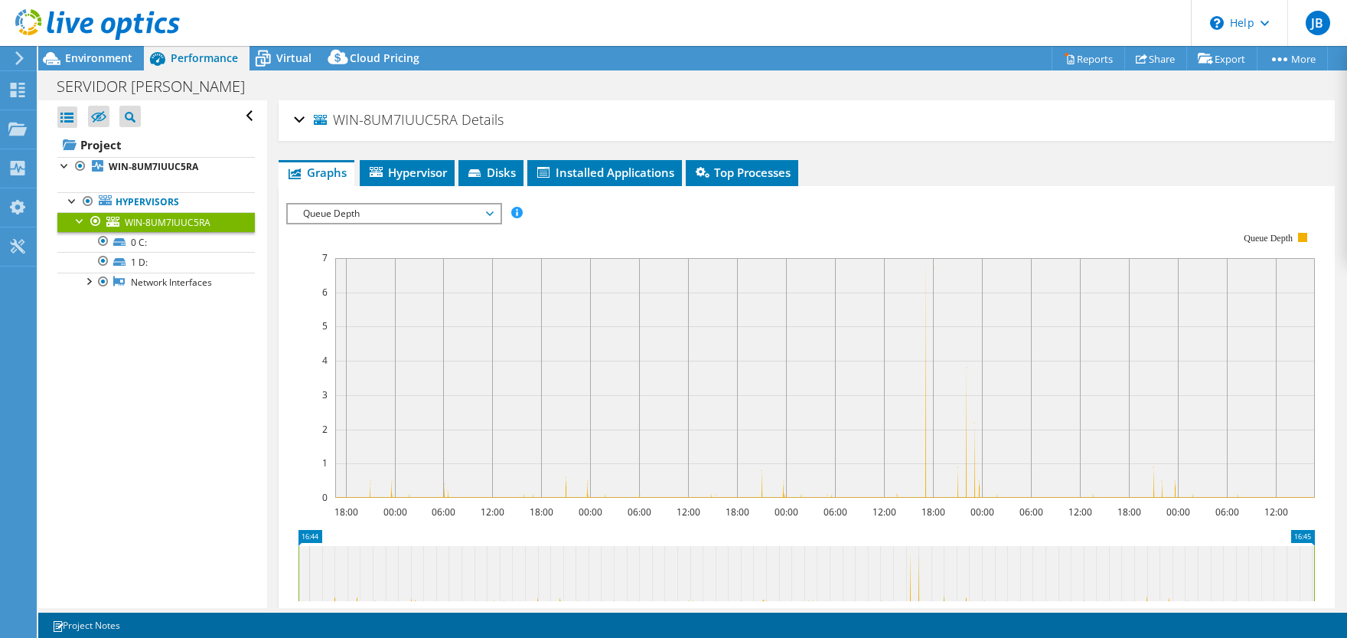
click at [413, 211] on span "Queue Depth" at bounding box center [393, 213] width 197 height 18
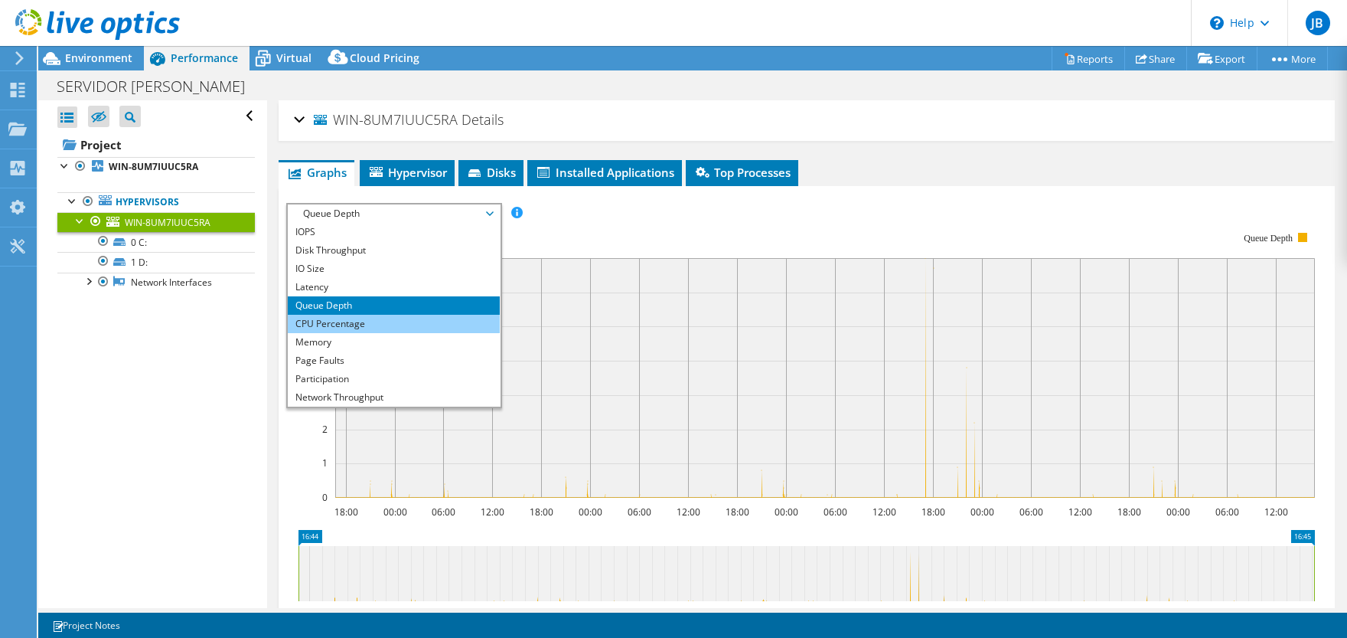
click at [378, 324] on li "CPU Percentage" at bounding box center [394, 324] width 212 height 18
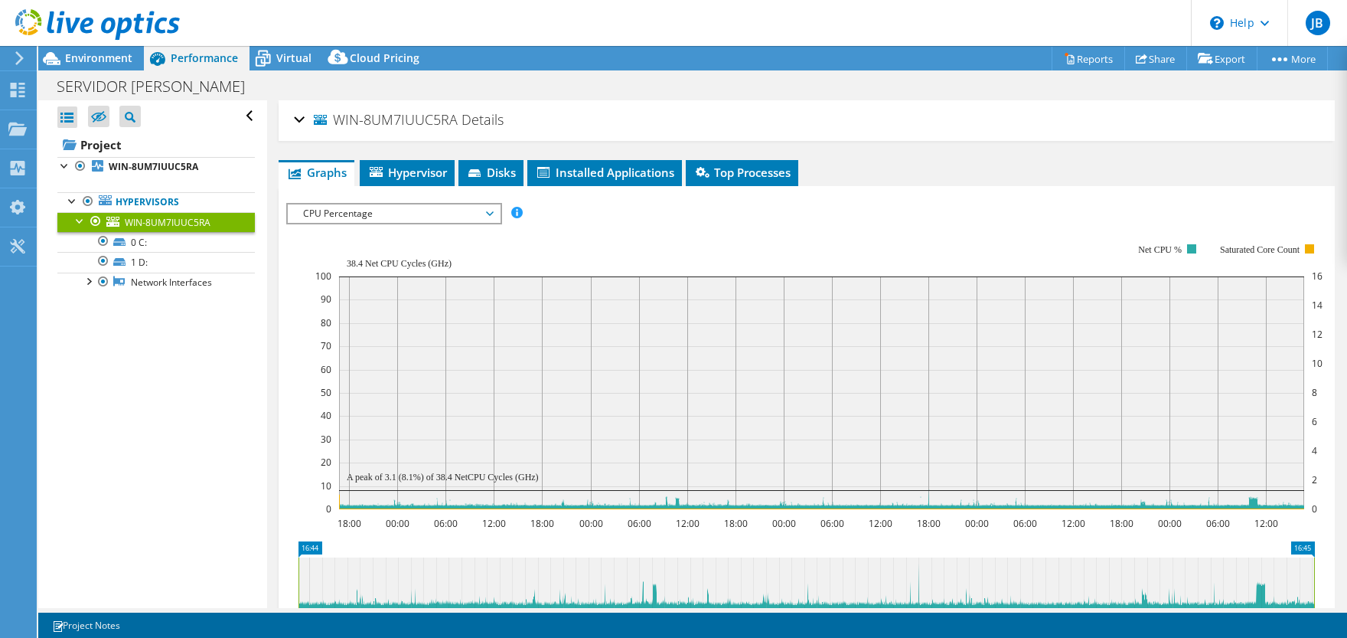
click at [409, 211] on span "CPU Percentage" at bounding box center [393, 213] width 197 height 18
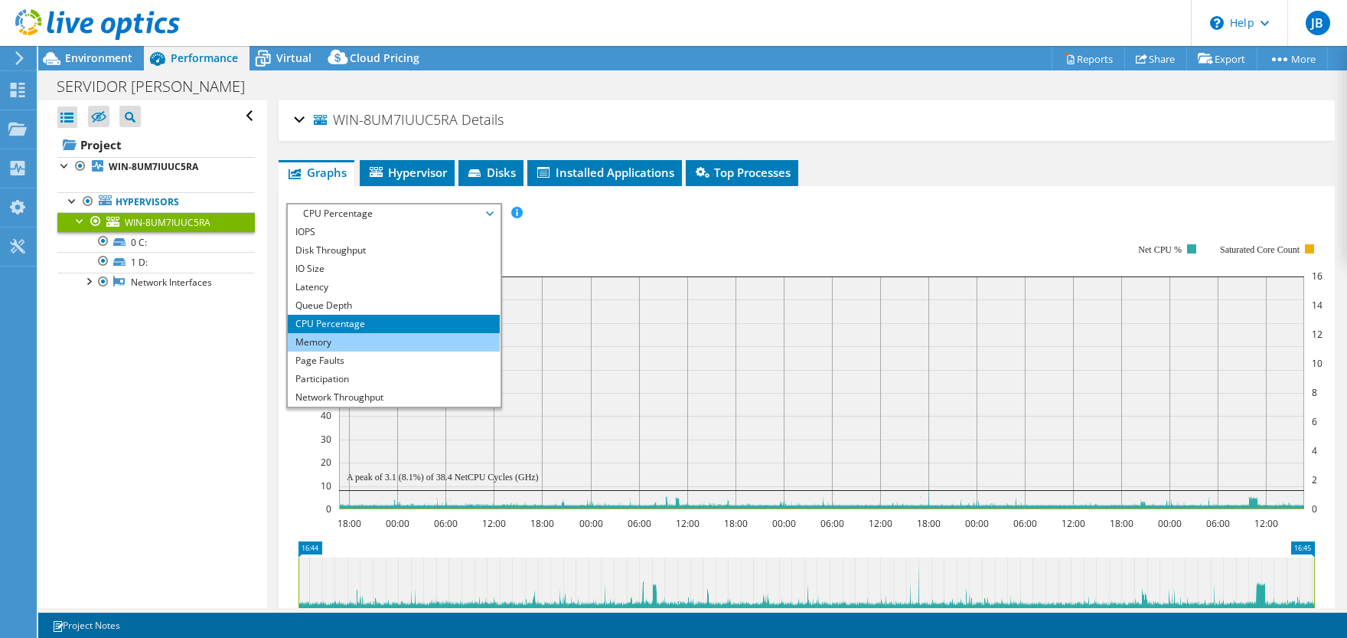
click at [378, 337] on li "Memory" at bounding box center [394, 342] width 212 height 18
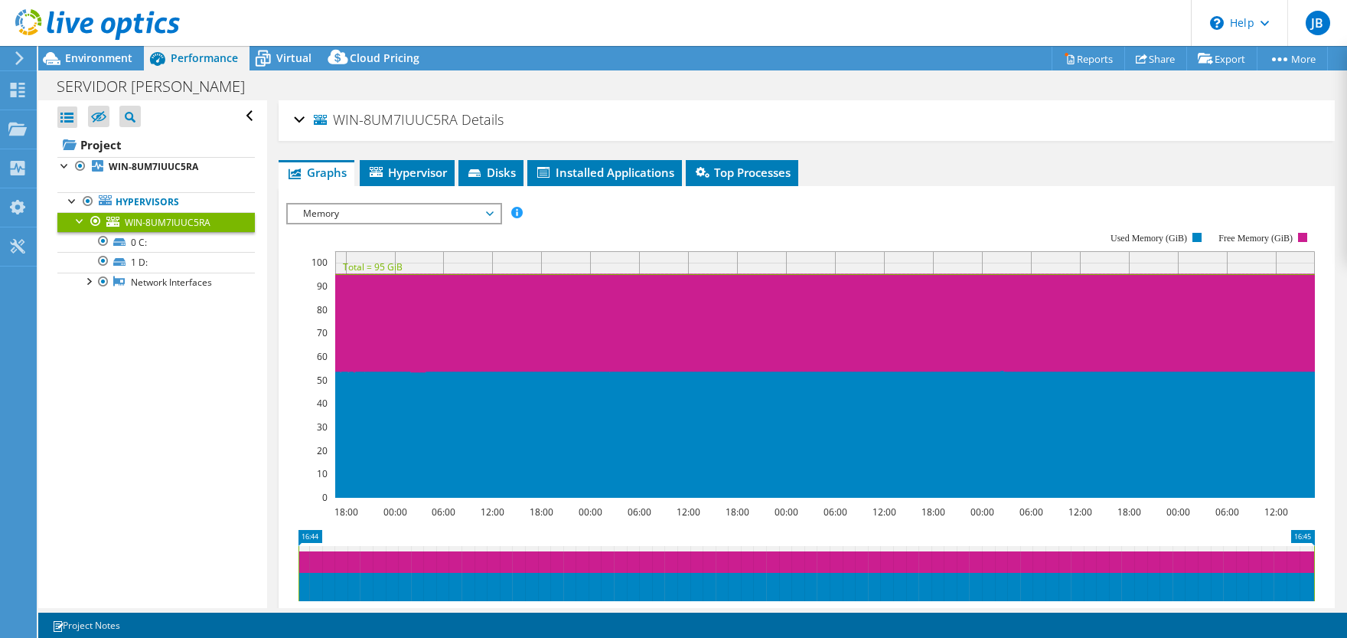
click at [433, 213] on span "Memory" at bounding box center [393, 213] width 197 height 18
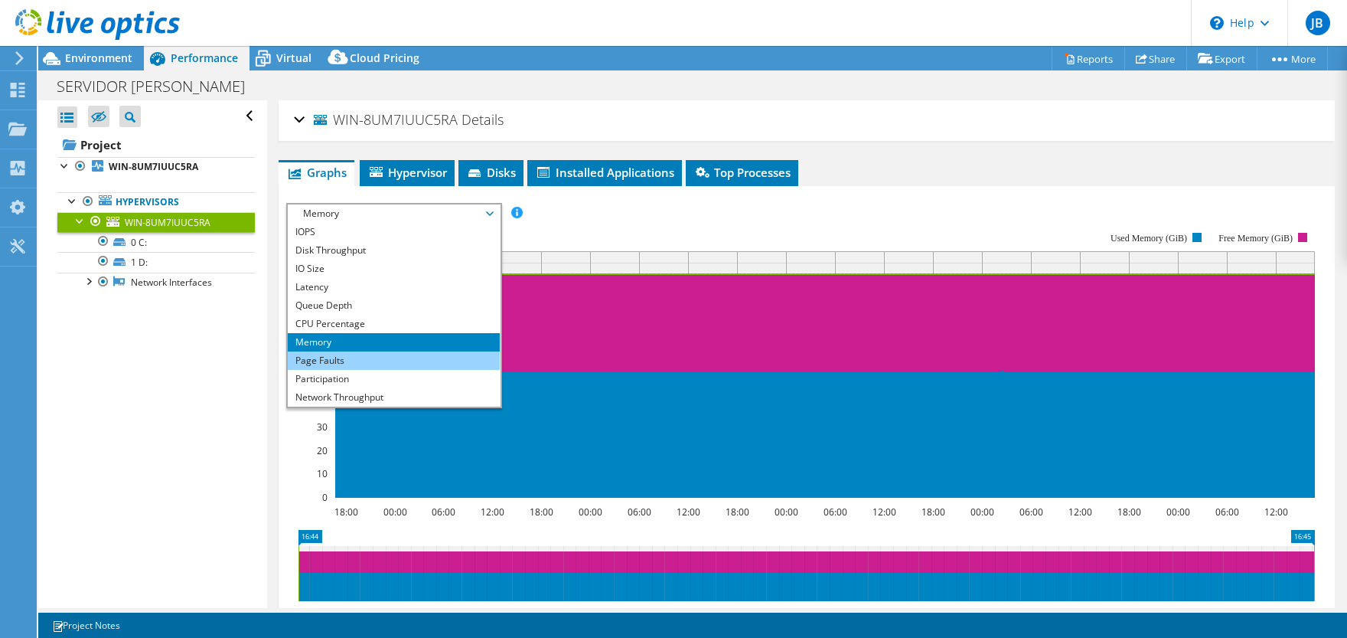
click at [359, 361] on li "Page Faults" at bounding box center [394, 360] width 212 height 18
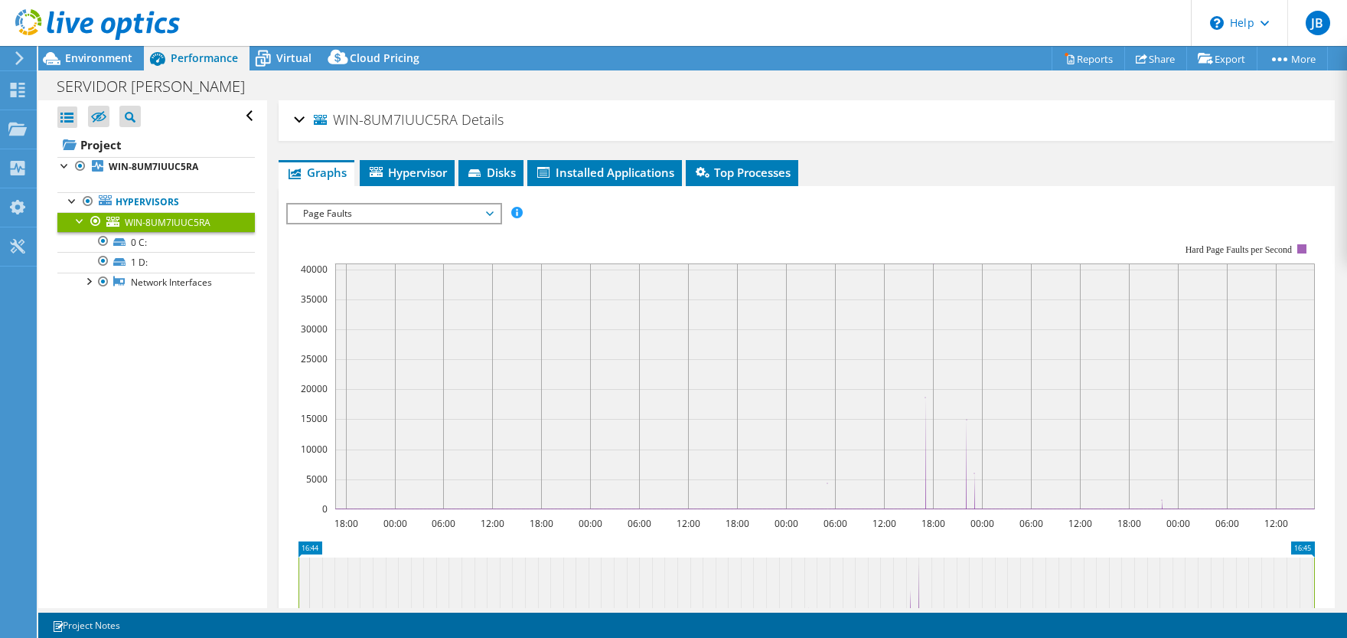
click at [435, 210] on span "Page Faults" at bounding box center [393, 213] width 197 height 18
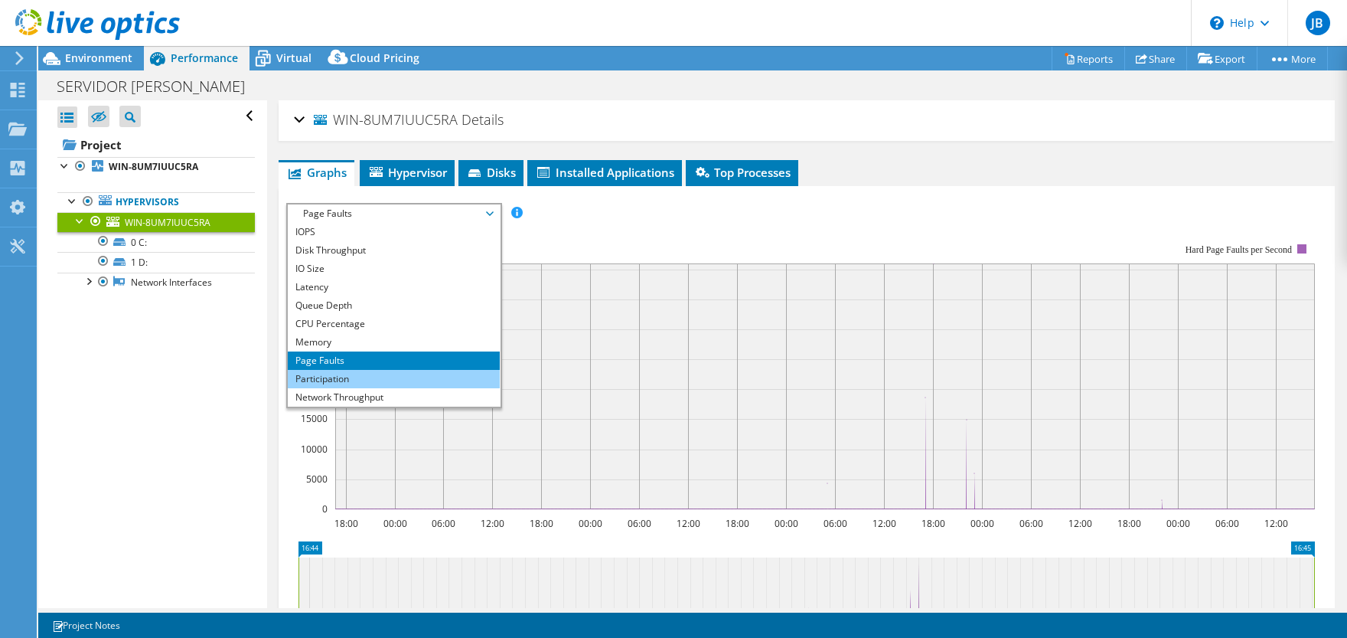
click at [370, 374] on li "Participation" at bounding box center [394, 379] width 212 height 18
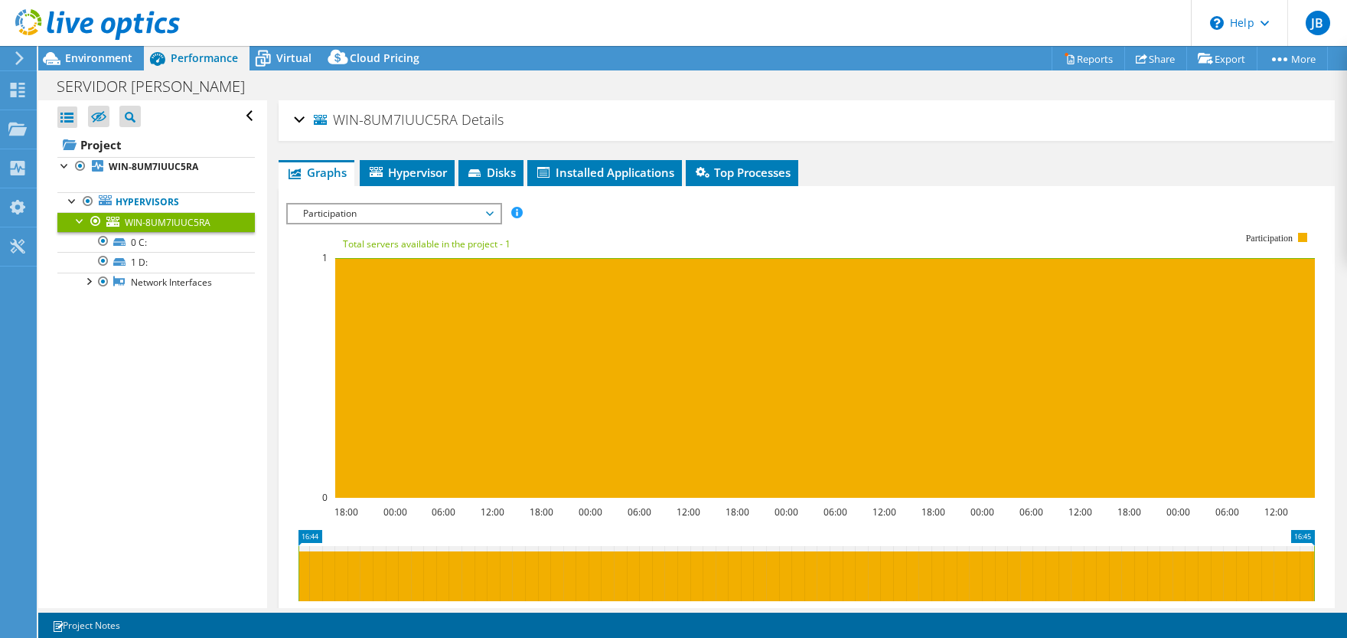
click at [426, 215] on span "Participation" at bounding box center [393, 213] width 197 height 18
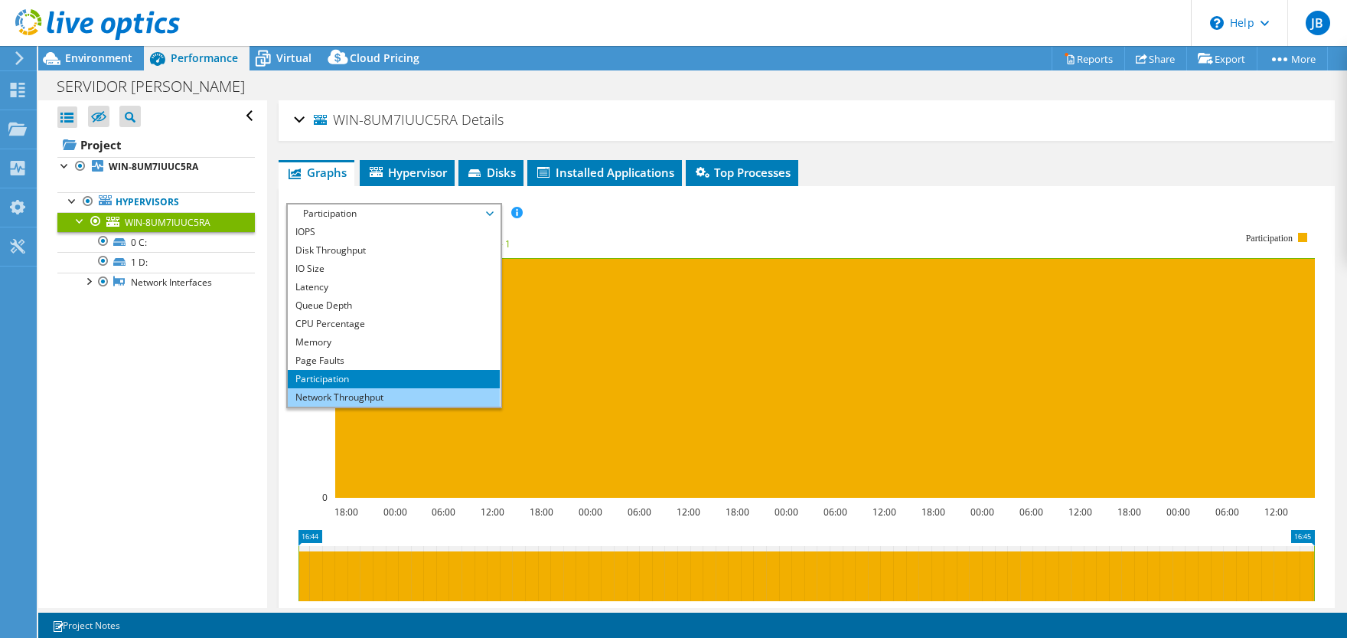
click at [385, 399] on li "Network Throughput" at bounding box center [394, 397] width 212 height 18
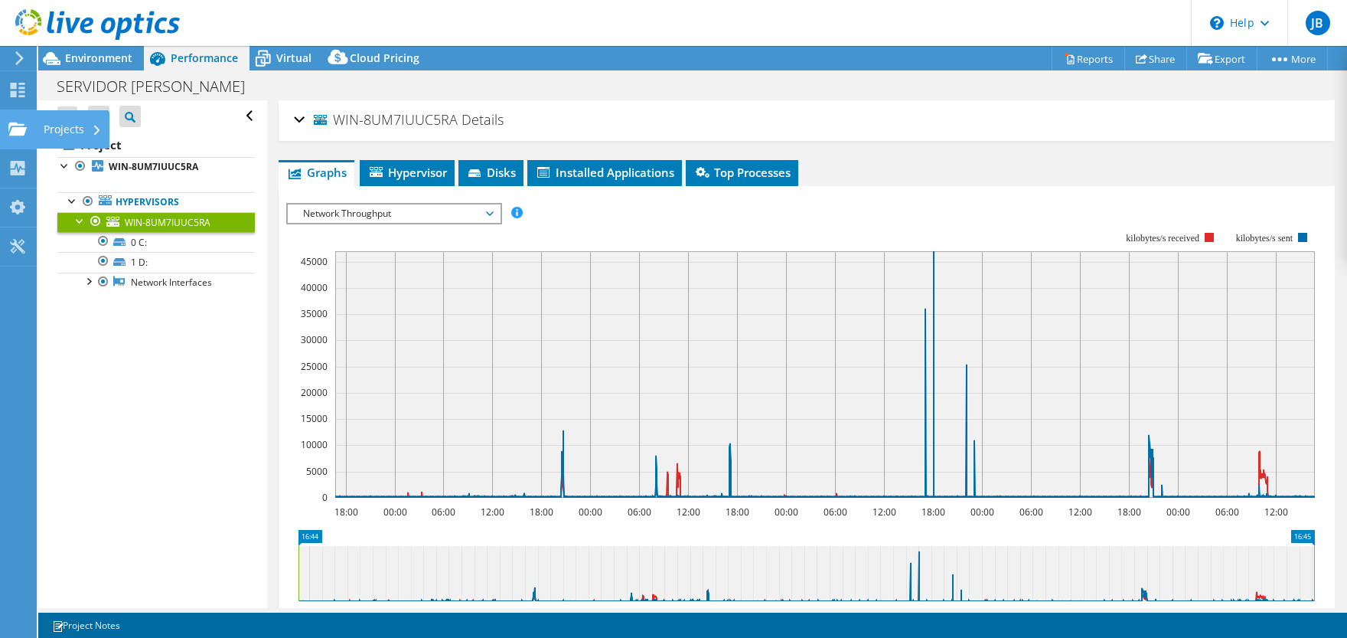
click at [95, 126] on div "Projects" at bounding box center [72, 129] width 73 height 38
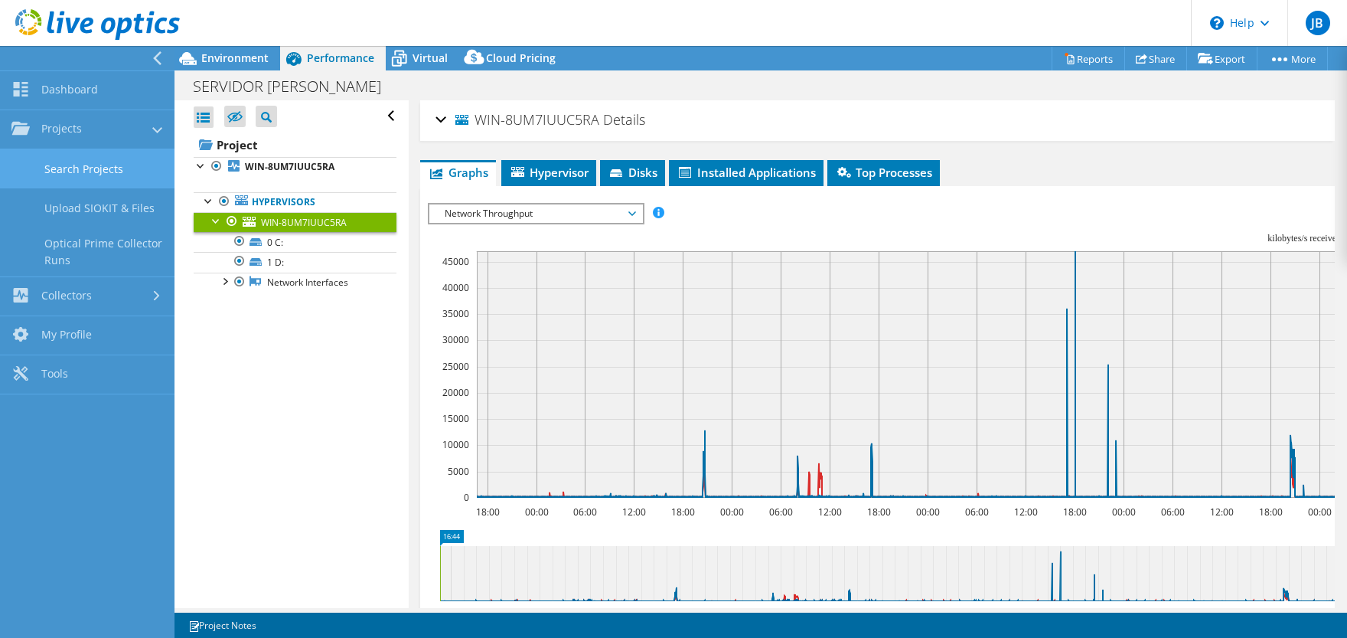
click at [93, 161] on link "Search Projects" at bounding box center [87, 168] width 174 height 39
